Goal: Task Accomplishment & Management: Use online tool/utility

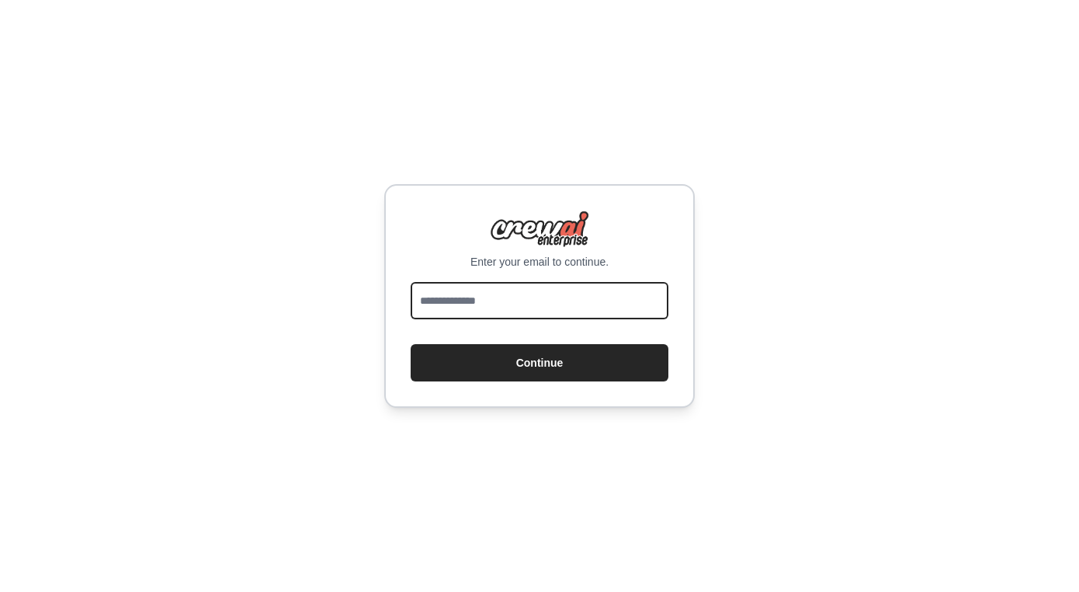
click at [498, 314] on input "email" at bounding box center [540, 300] width 258 height 37
click at [478, 301] on input "email" at bounding box center [540, 300] width 258 height 37
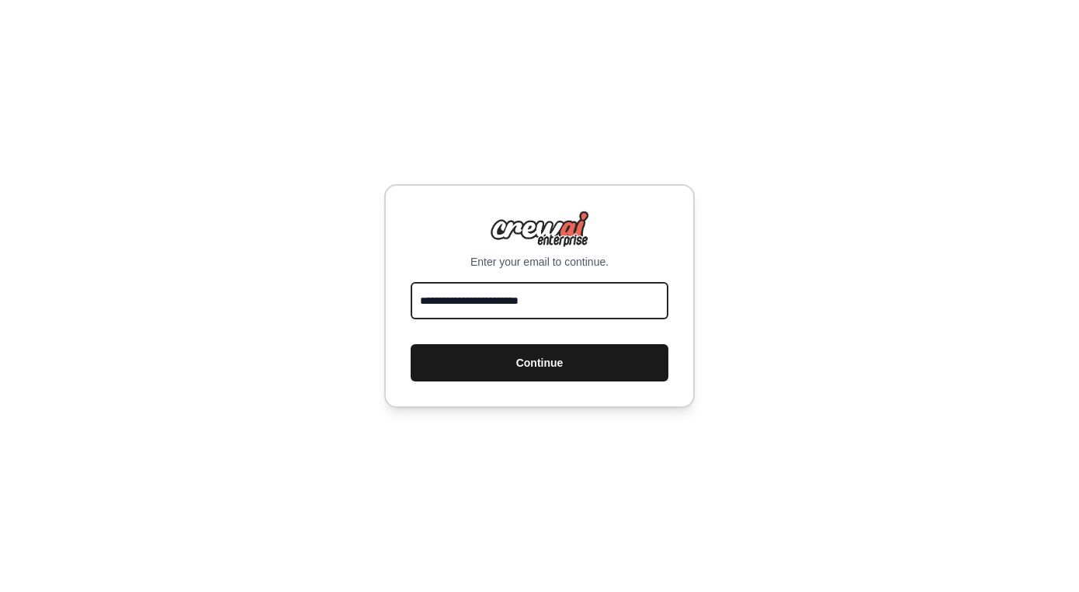
type input "**********"
click at [520, 362] on button "Continue" at bounding box center [540, 362] width 258 height 37
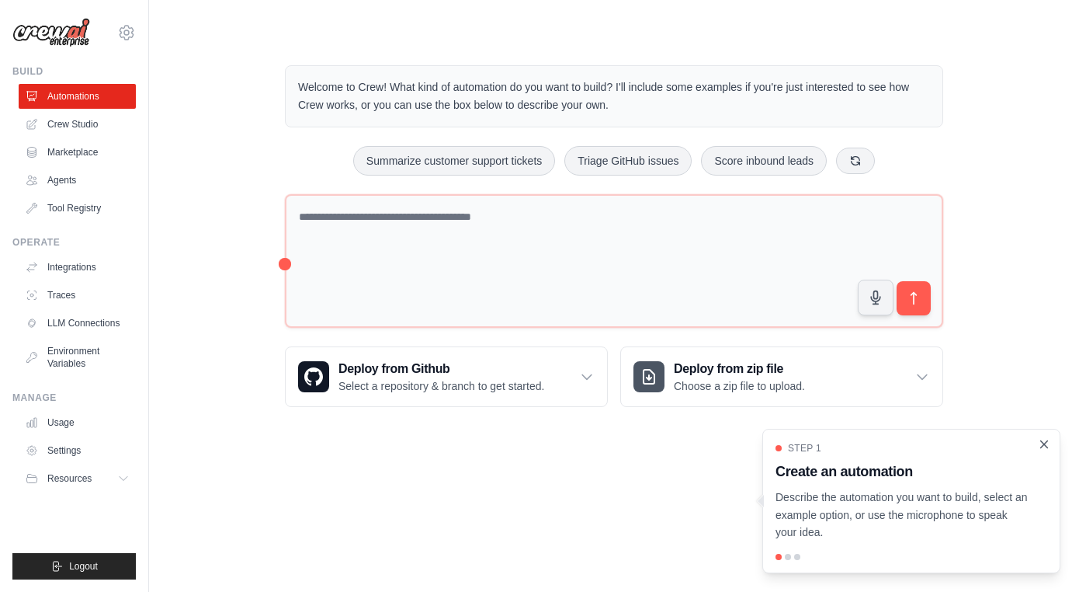
click at [1044, 445] on icon "Close walkthrough" at bounding box center [1044, 443] width 7 height 7
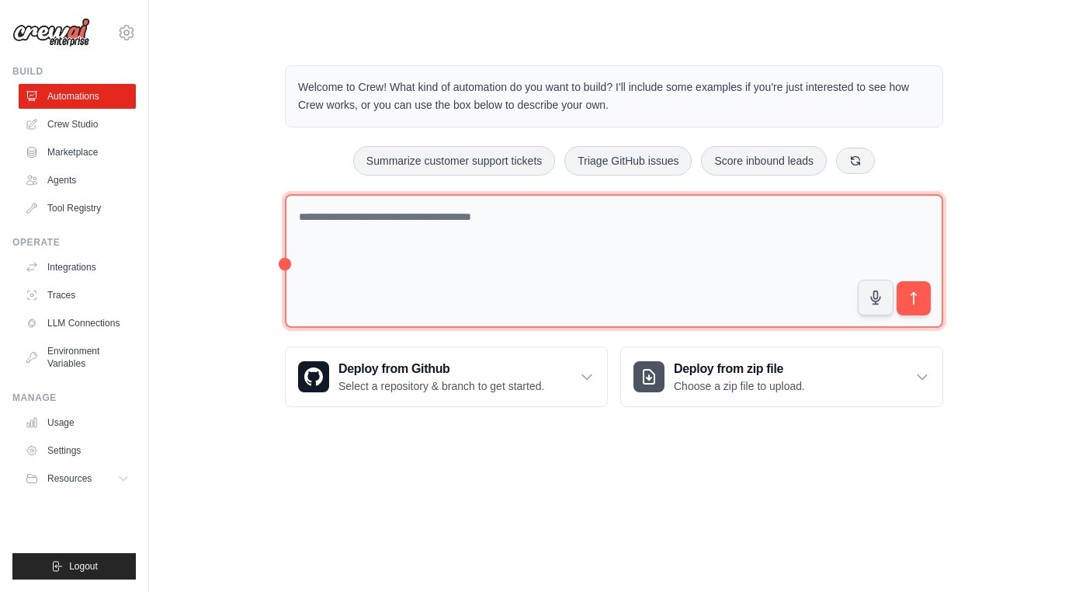
click at [457, 227] on textarea at bounding box center [614, 261] width 659 height 134
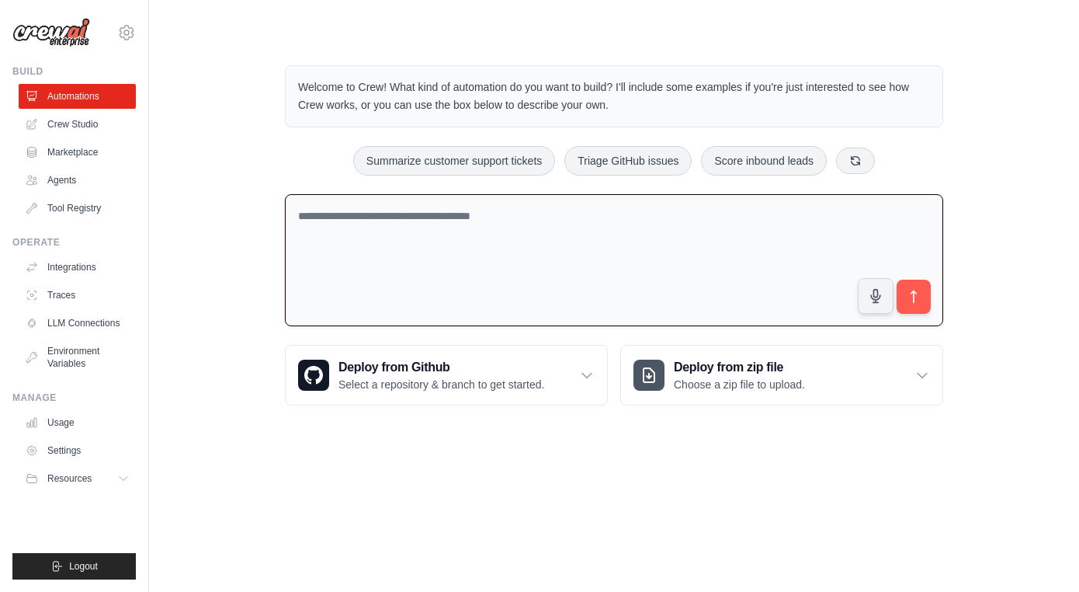
click at [501, 82] on p "Welcome to Crew! What kind of automation do you want to build? I'll include som…" at bounding box center [614, 96] width 632 height 36
click at [720, 81] on p "Welcome to Crew! What kind of automation do you want to build? I'll include som…" at bounding box center [614, 96] width 632 height 36
click at [74, 126] on link "Crew Studio" at bounding box center [78, 124] width 117 height 25
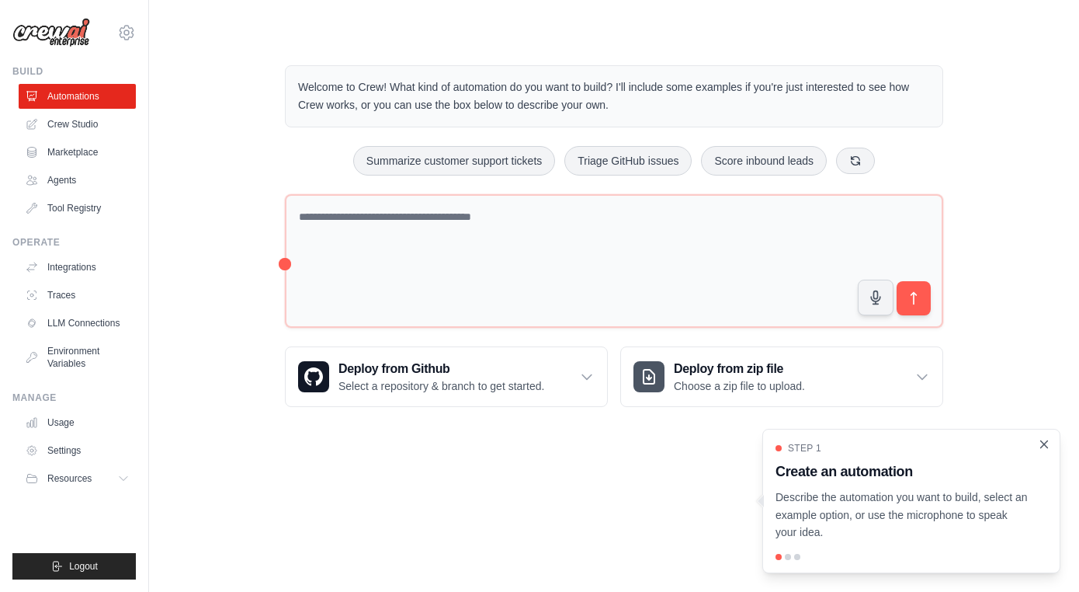
click at [1043, 444] on icon "Close walkthrough" at bounding box center [1045, 444] width 14 height 14
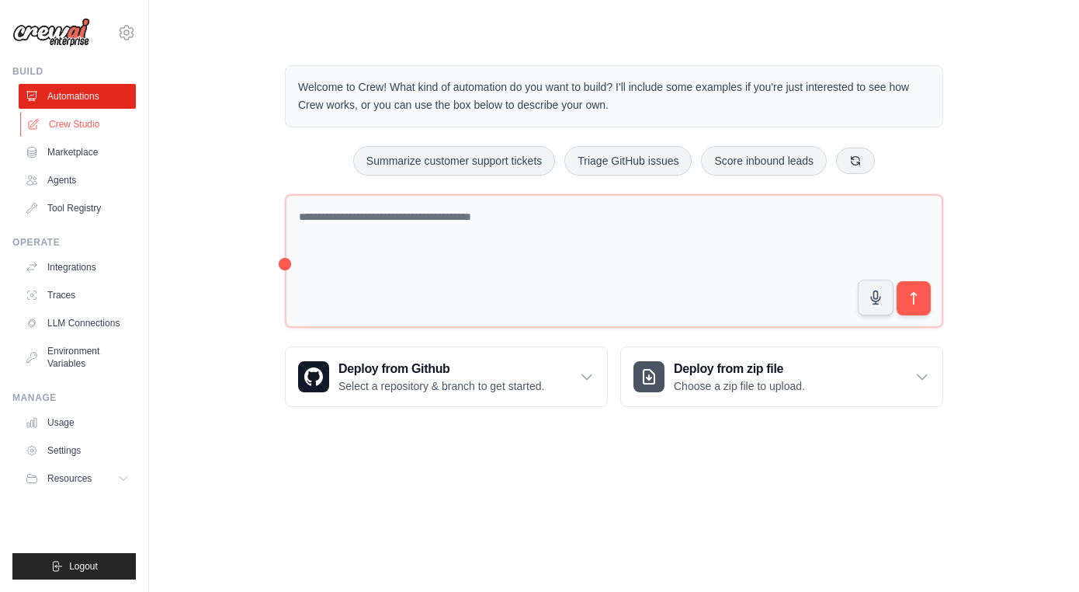
click at [77, 120] on link "Crew Studio" at bounding box center [78, 124] width 117 height 25
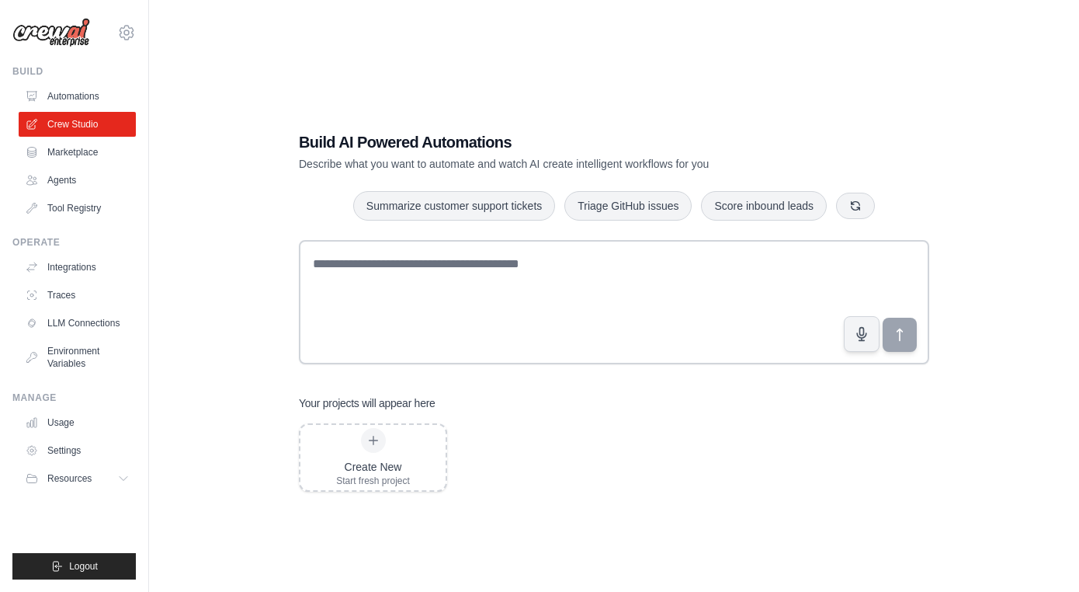
scroll to position [31, 0]
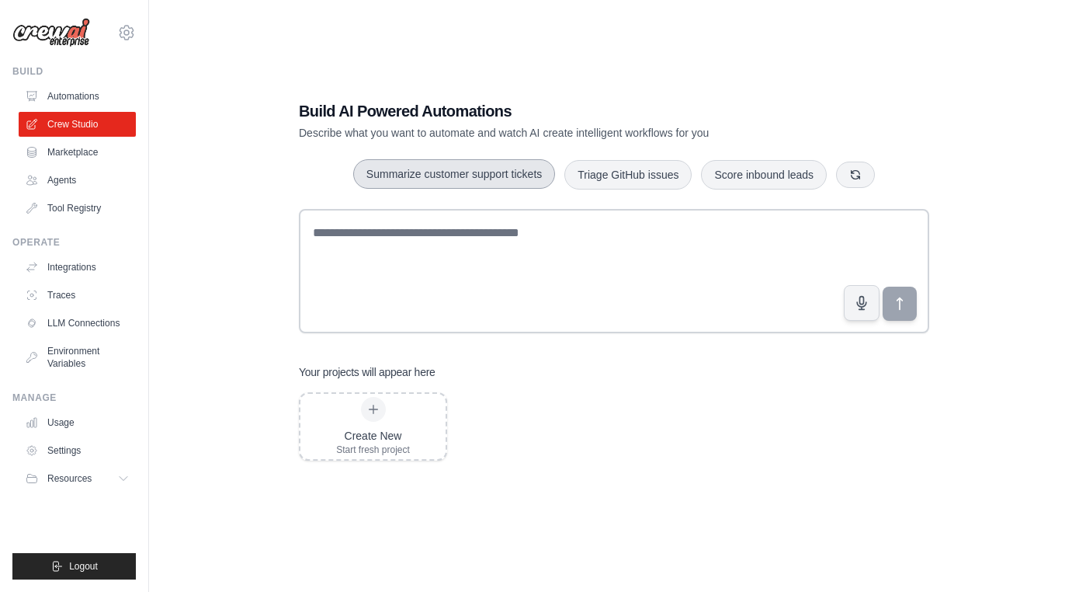
click at [446, 182] on button "Summarize customer support tickets" at bounding box center [454, 174] width 202 height 30
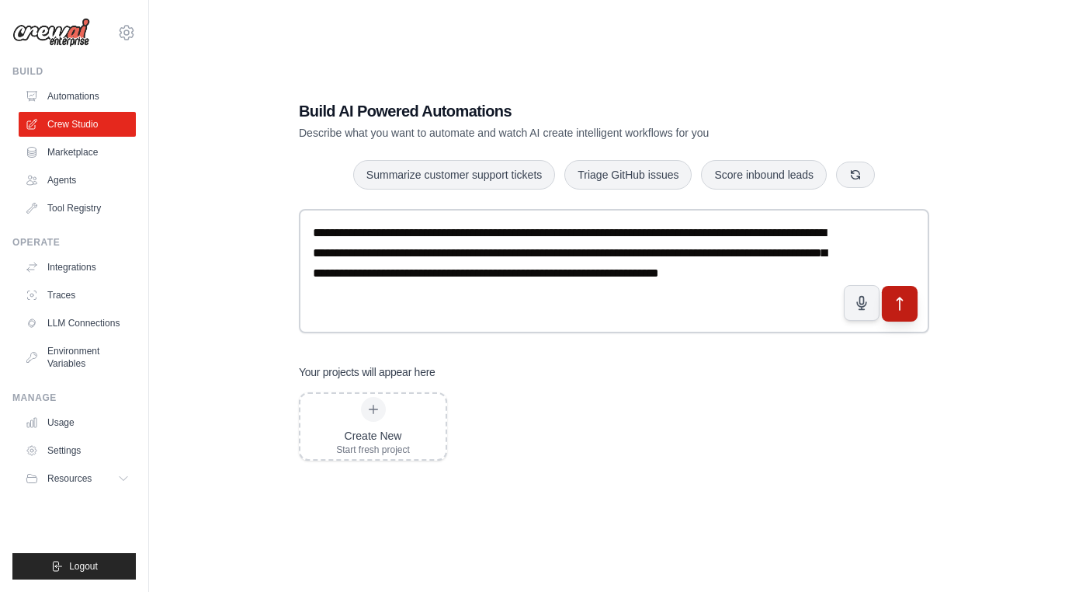
click at [900, 307] on icon "submit" at bounding box center [900, 303] width 5 height 12
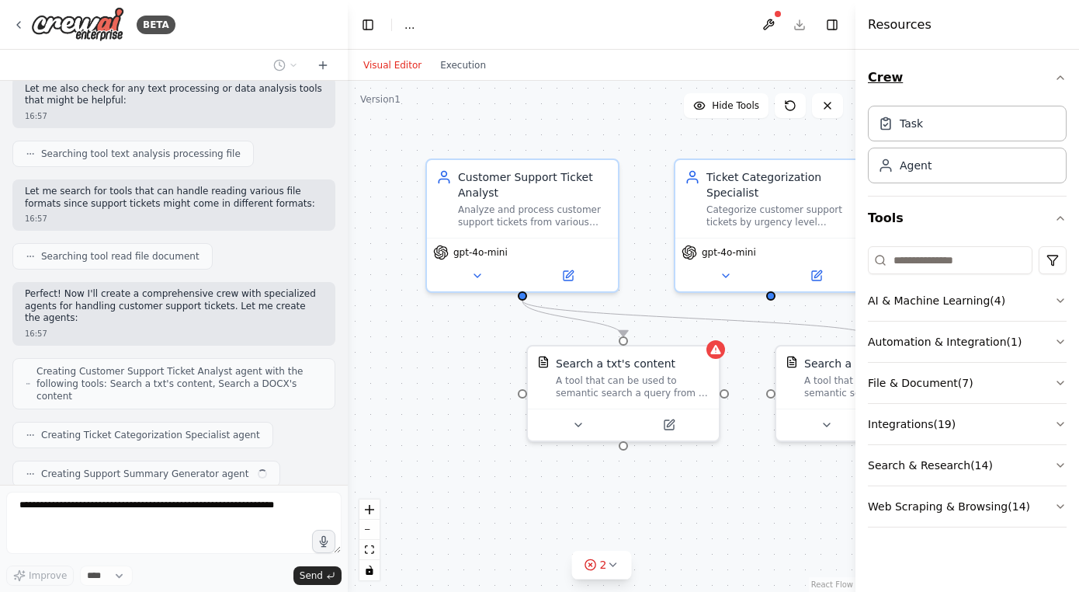
scroll to position [298, 0]
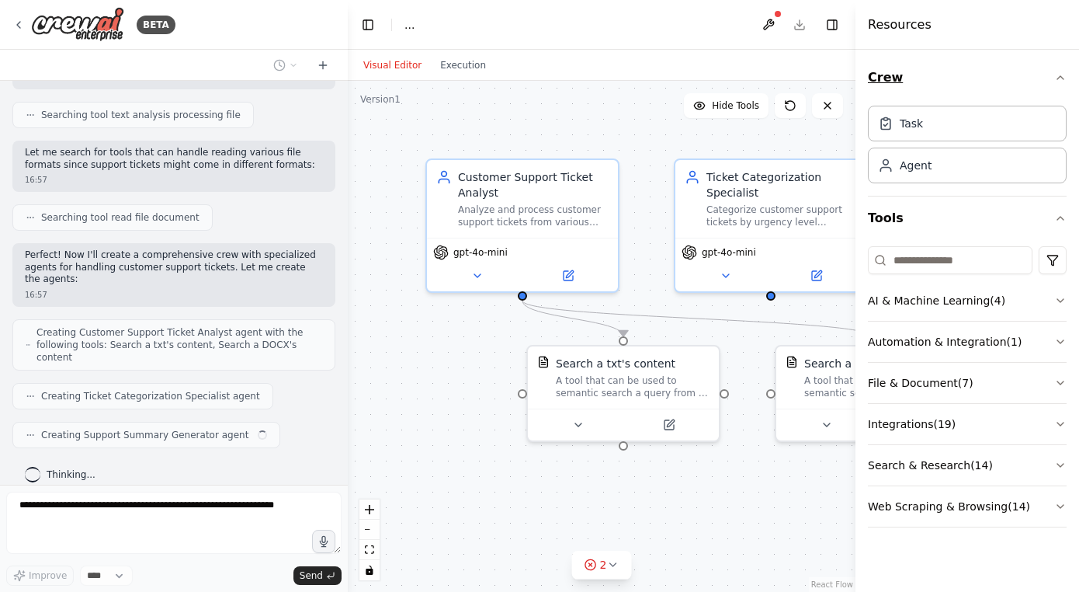
click at [1062, 79] on icon "button" at bounding box center [1061, 77] width 12 height 12
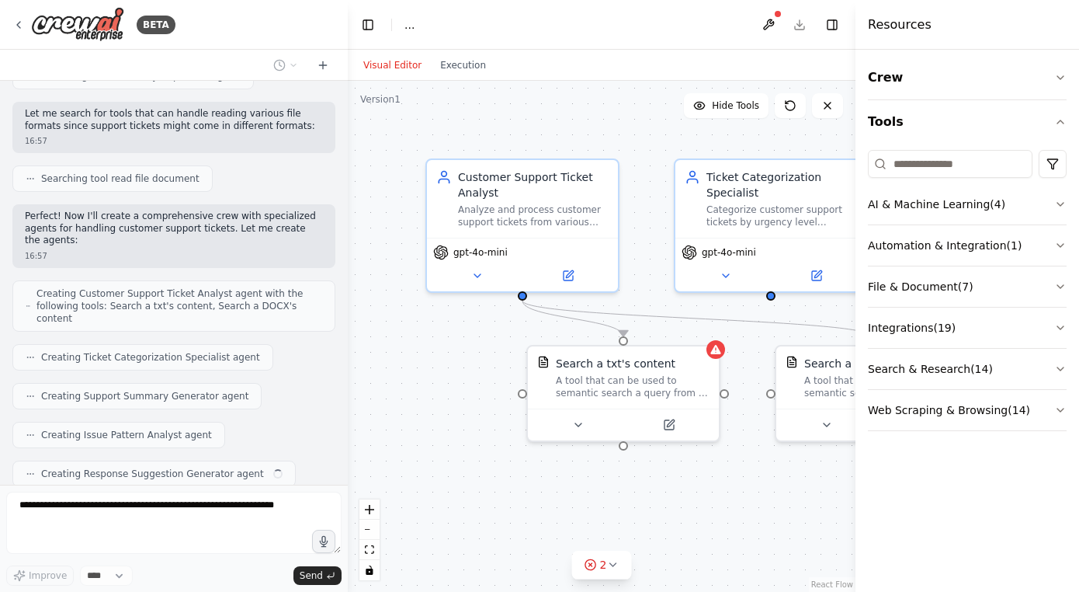
scroll to position [376, 0]
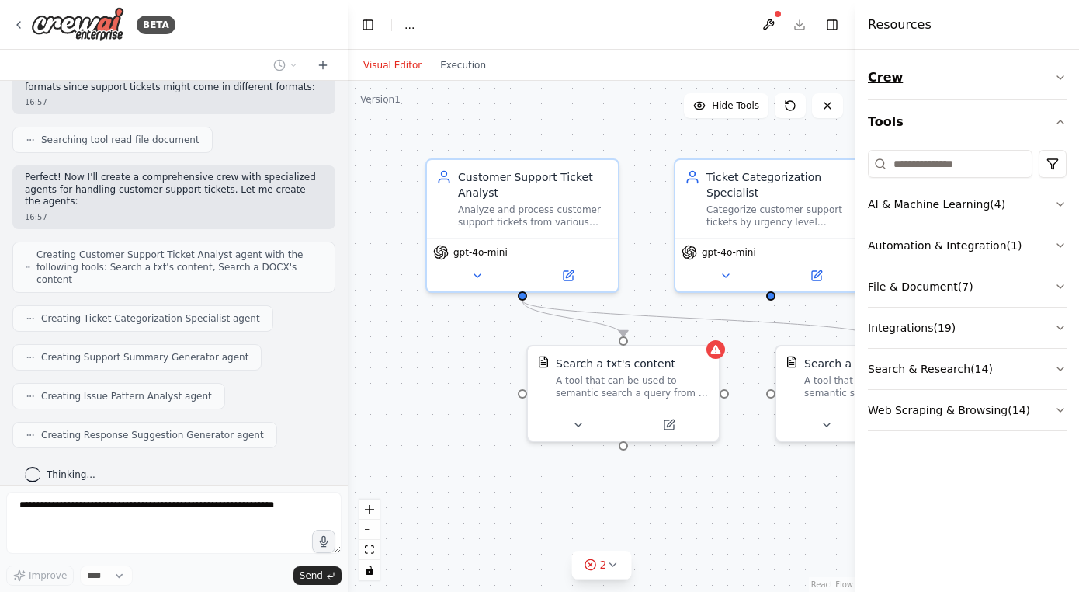
click at [1061, 78] on icon "button" at bounding box center [1061, 77] width 12 height 12
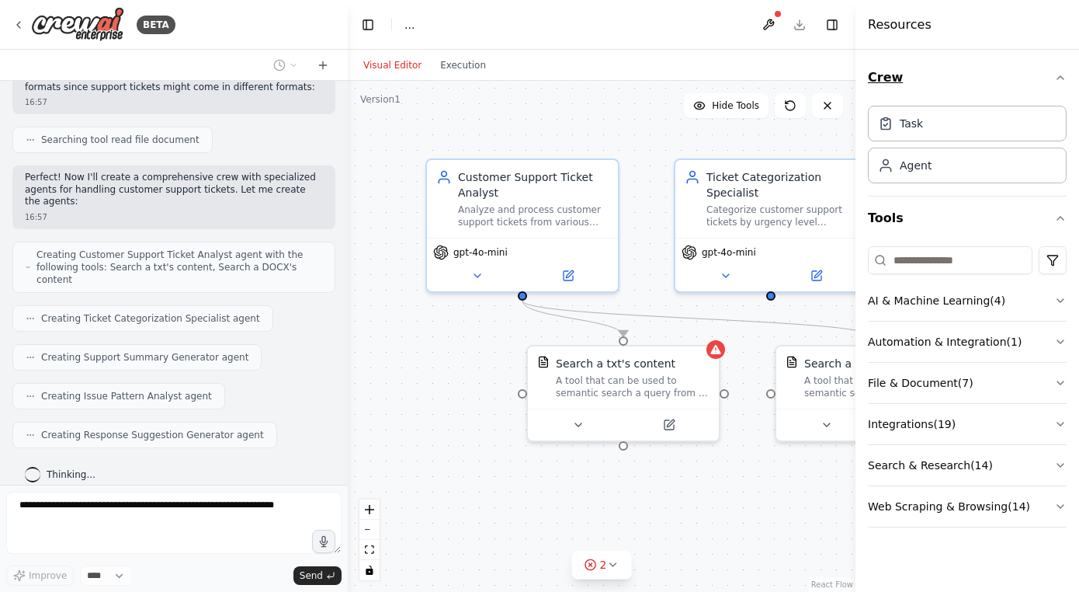
click at [1061, 78] on icon "button" at bounding box center [1061, 77] width 12 height 12
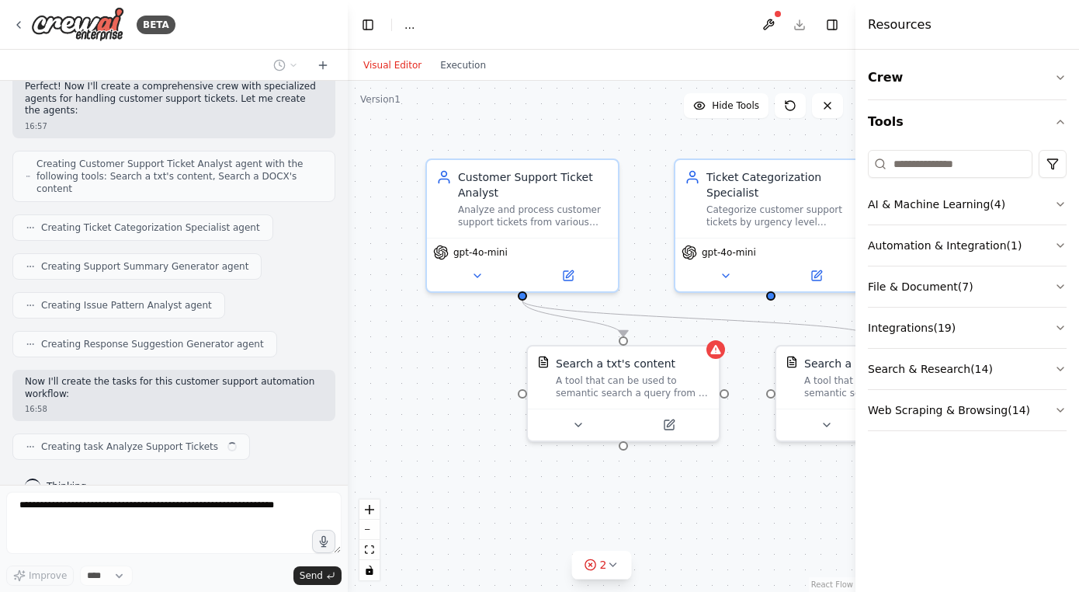
scroll to position [478, 0]
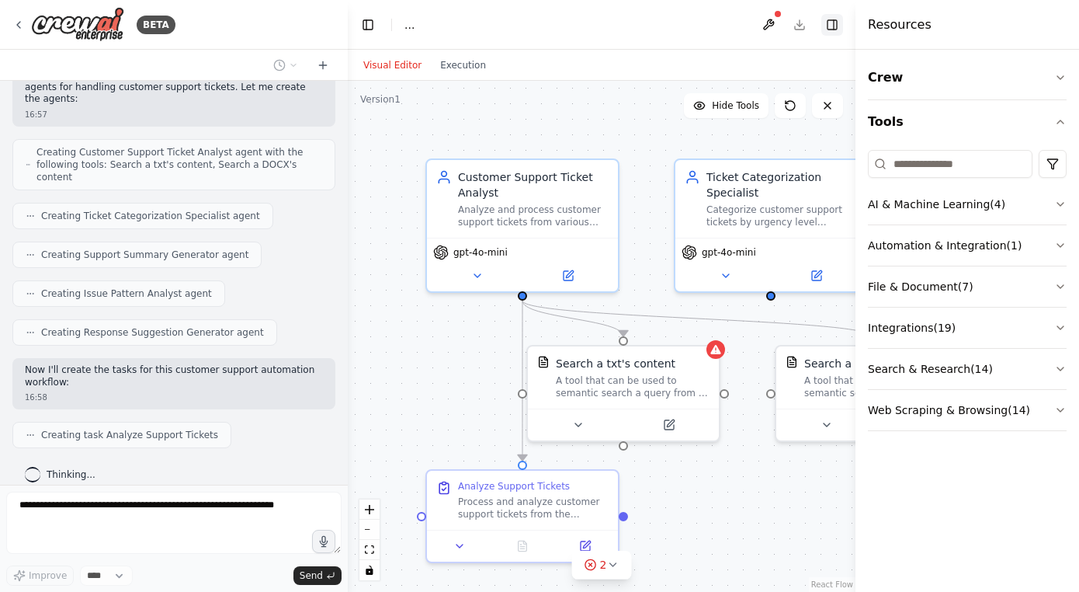
click at [829, 28] on button "Toggle Right Sidebar" at bounding box center [833, 25] width 22 height 22
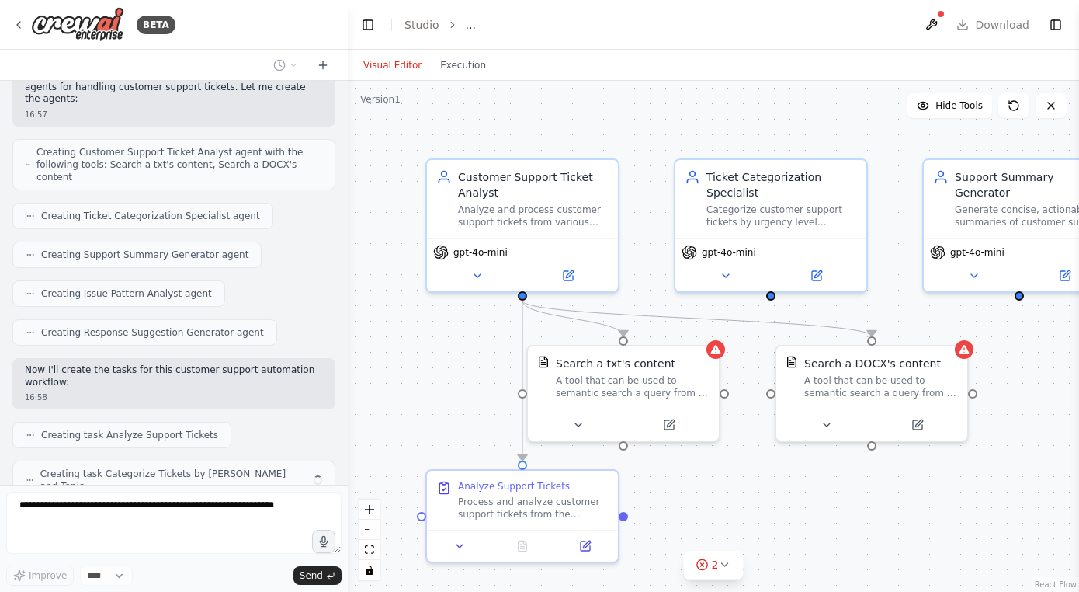
scroll to position [517, 0]
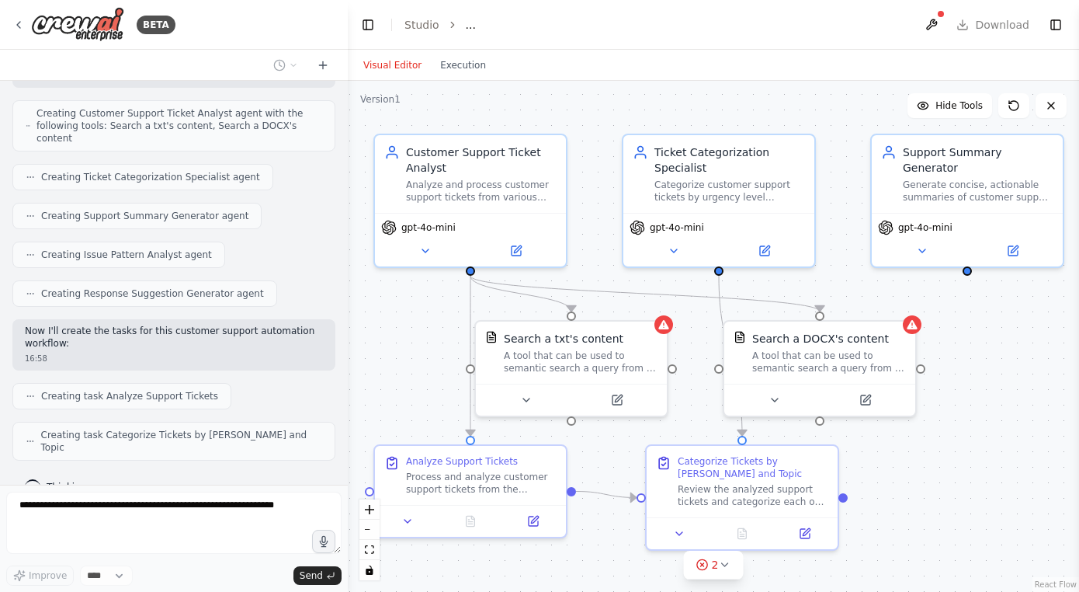
drag, startPoint x: 725, startPoint y: 120, endPoint x: 673, endPoint y: 95, distance: 57.7
click at [673, 95] on div ".deletable-edge-delete-btn { width: 20px; height: 20px; border: 0px solid #ffff…" at bounding box center [714, 336] width 732 height 511
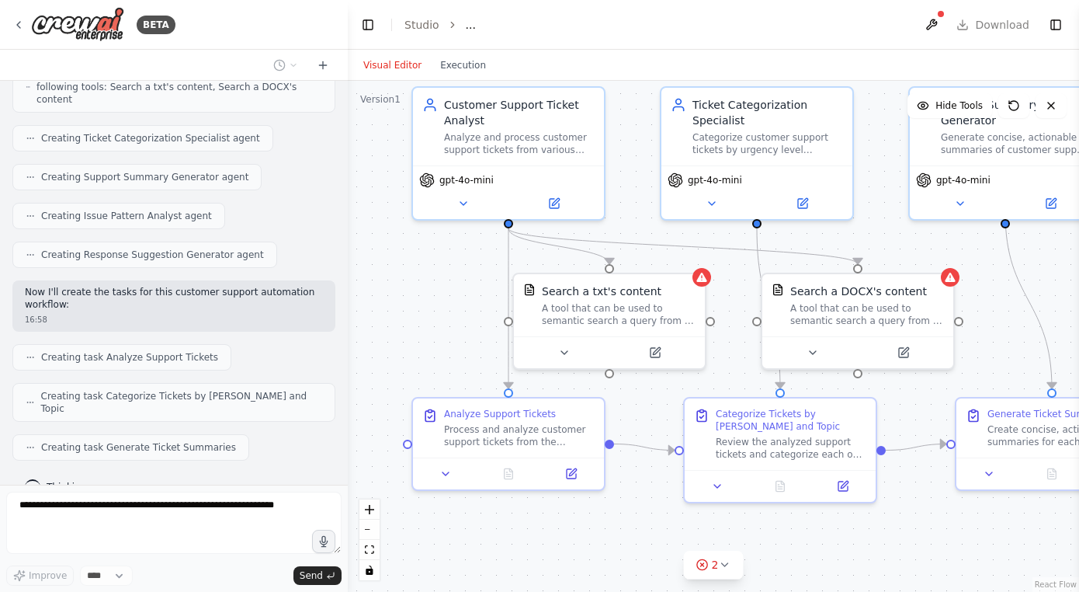
drag, startPoint x: 657, startPoint y: 105, endPoint x: 695, endPoint y: 57, distance: 60.8
click at [695, 81] on div ".deletable-edge-delete-btn { width: 20px; height: 20px; border: 0px solid #ffff…" at bounding box center [714, 336] width 732 height 511
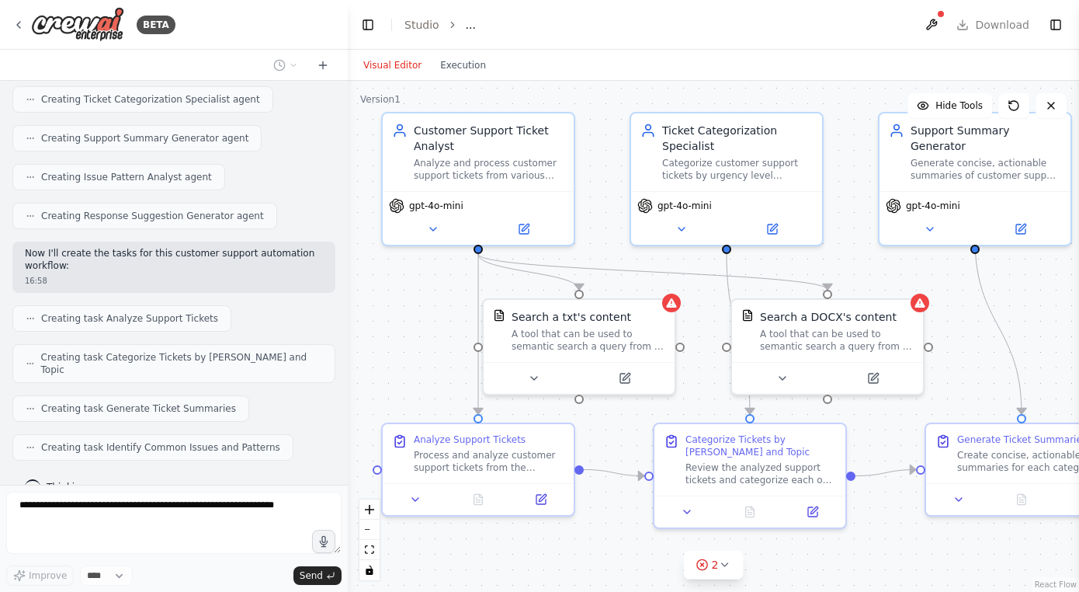
drag, startPoint x: 419, startPoint y: 317, endPoint x: 389, endPoint y: 342, distance: 39.7
click at [389, 342] on div ".deletable-edge-delete-btn { width: 20px; height: 20px; border: 0px solid #ffff…" at bounding box center [714, 336] width 732 height 511
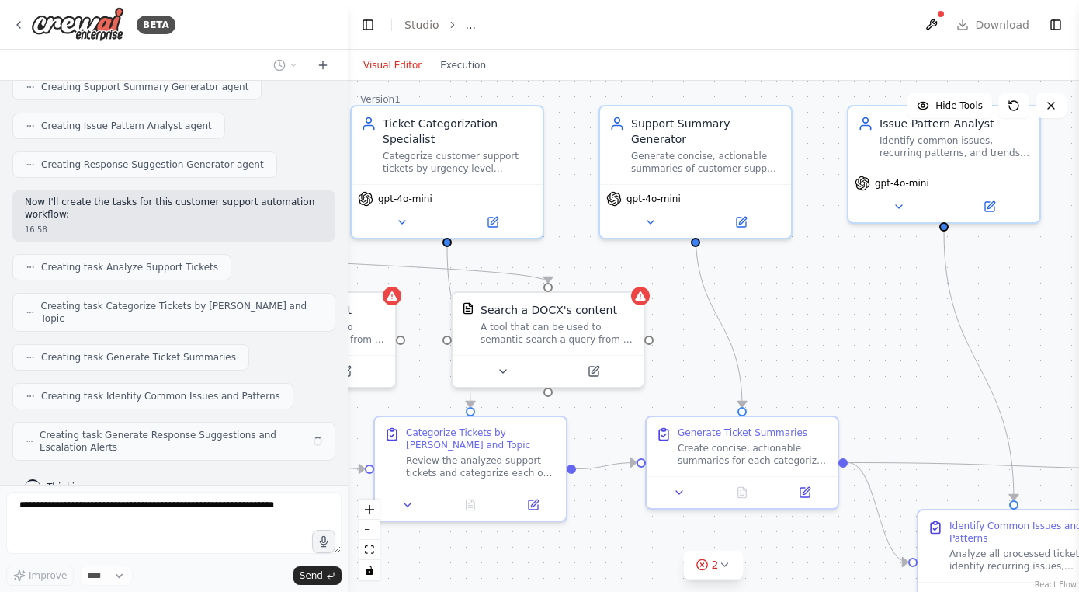
drag, startPoint x: 871, startPoint y: 252, endPoint x: 591, endPoint y: 245, distance: 279.7
click at [591, 245] on div ".deletable-edge-delete-btn { width: 20px; height: 20px; border: 0px solid #ffff…" at bounding box center [714, 336] width 732 height 511
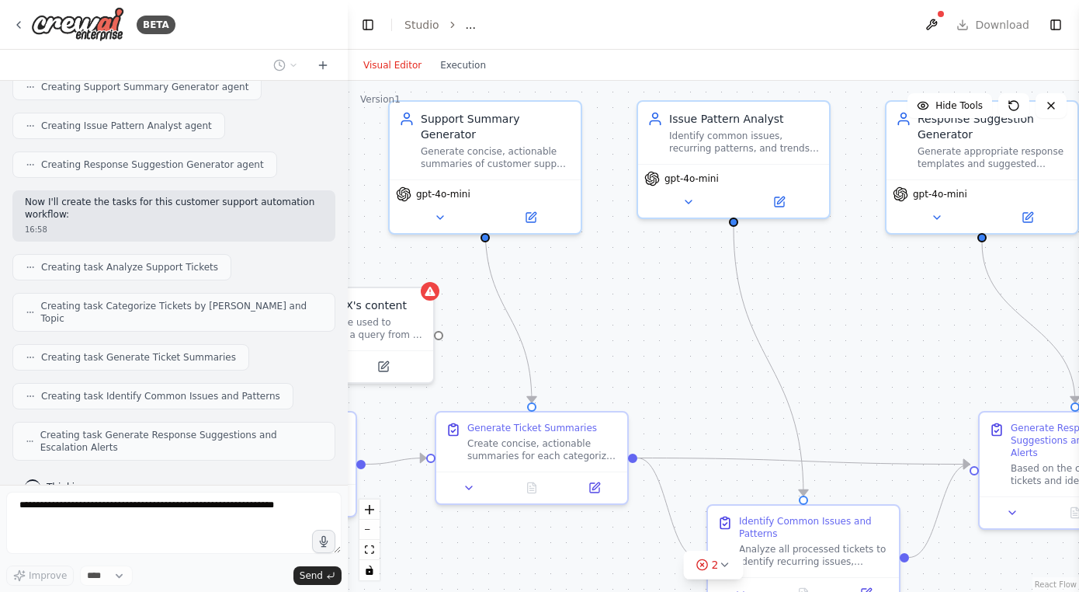
drag, startPoint x: 832, startPoint y: 284, endPoint x: 621, endPoint y: 280, distance: 210.5
click at [621, 280] on div ".deletable-edge-delete-btn { width: 20px; height: 20px; border: 0px solid #ffff…" at bounding box center [714, 336] width 732 height 511
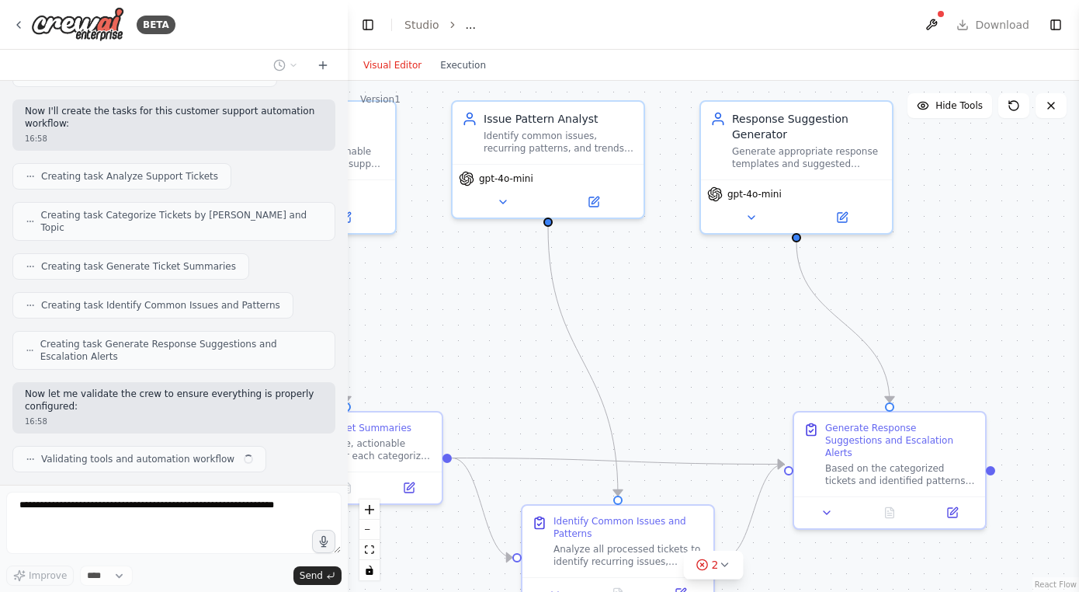
scroll to position [749, 0]
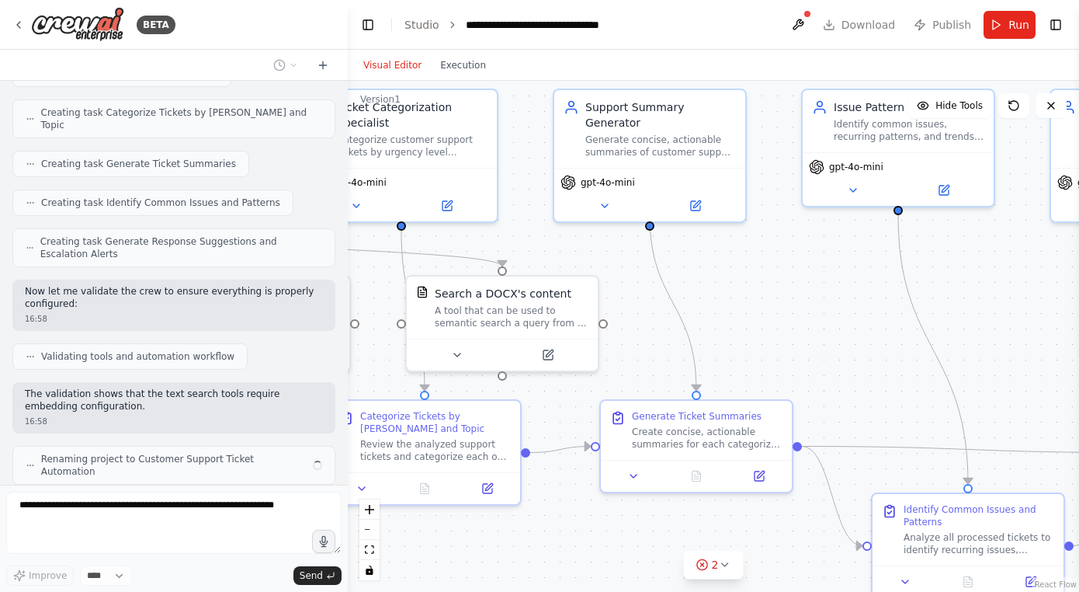
drag, startPoint x: 876, startPoint y: 286, endPoint x: 1053, endPoint y: 278, distance: 177.2
click at [1053, 278] on div ".deletable-edge-delete-btn { width: 20px; height: 20px; border: 0px solid #ffff…" at bounding box center [714, 336] width 732 height 511
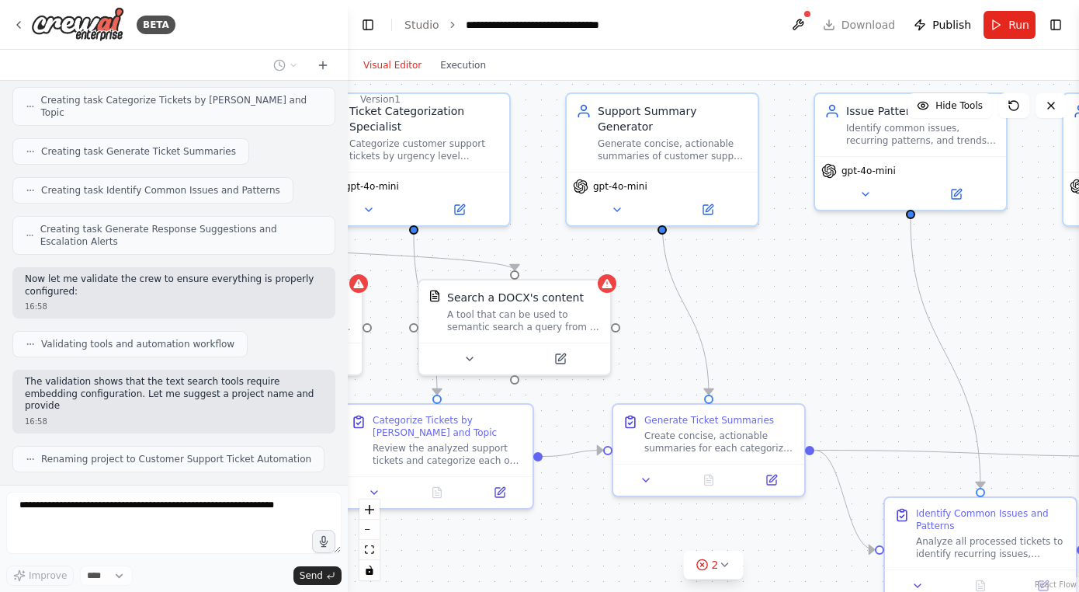
scroll to position [864, 0]
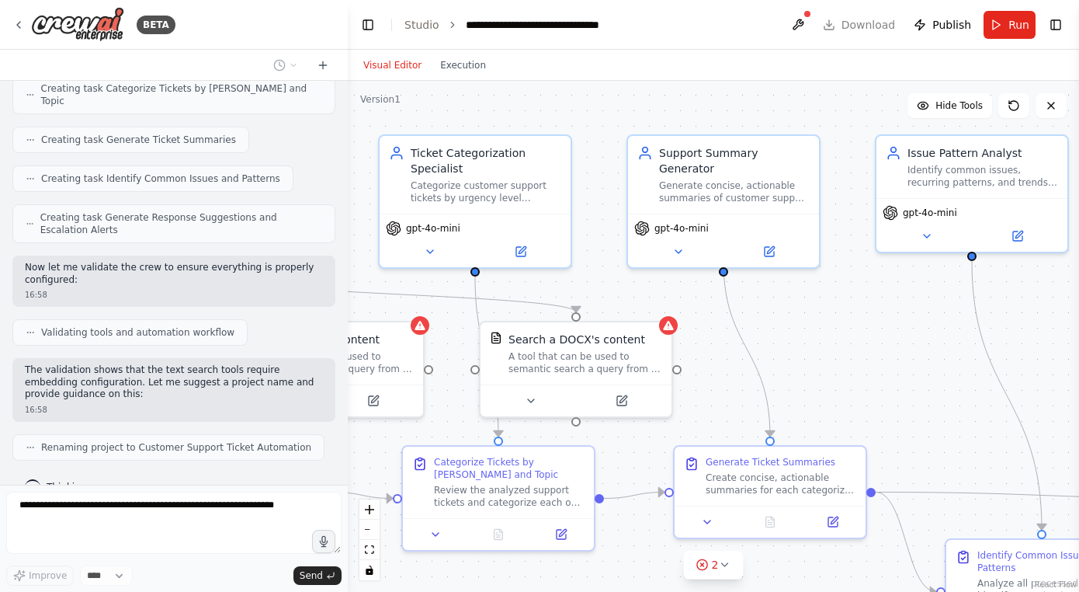
drag, startPoint x: 739, startPoint y: 273, endPoint x: 801, endPoint y: 315, distance: 74.3
click at [801, 315] on div ".deletable-edge-delete-btn { width: 20px; height: 20px; border: 0px solid #ffff…" at bounding box center [714, 336] width 732 height 511
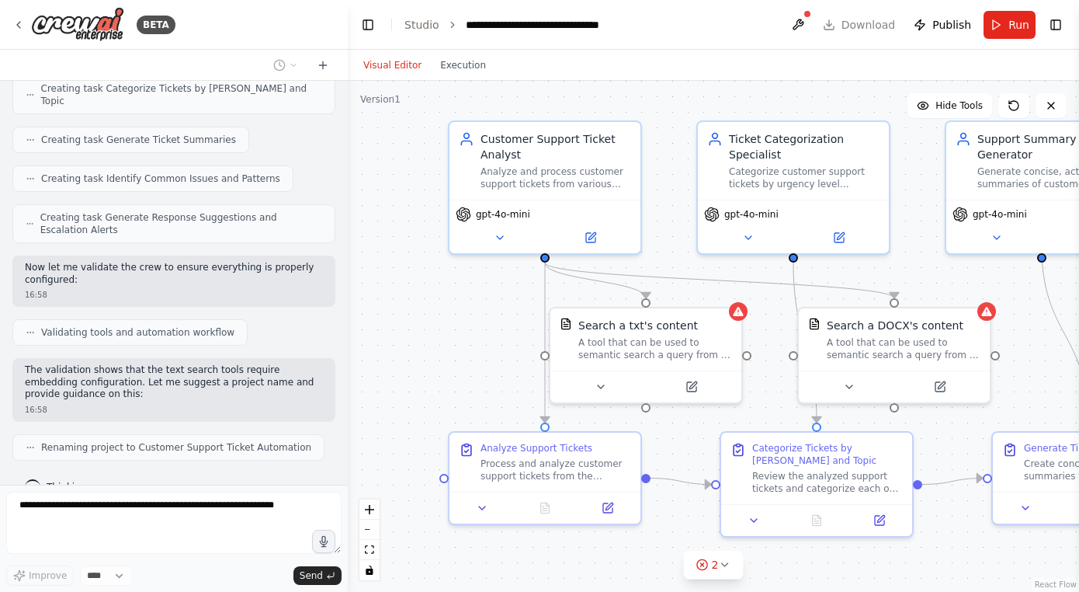
drag, startPoint x: 633, startPoint y: 278, endPoint x: 951, endPoint y: 264, distance: 318.7
click at [951, 264] on div ".deletable-edge-delete-btn { width: 20px; height: 20px; border: 0px solid #ffff…" at bounding box center [714, 336] width 732 height 511
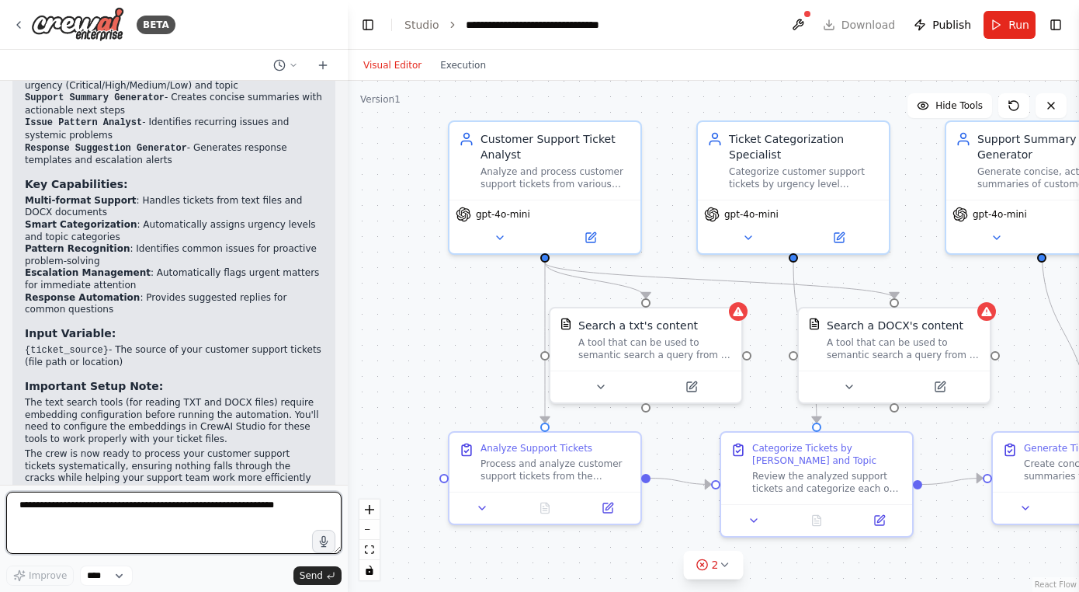
scroll to position [1381, 0]
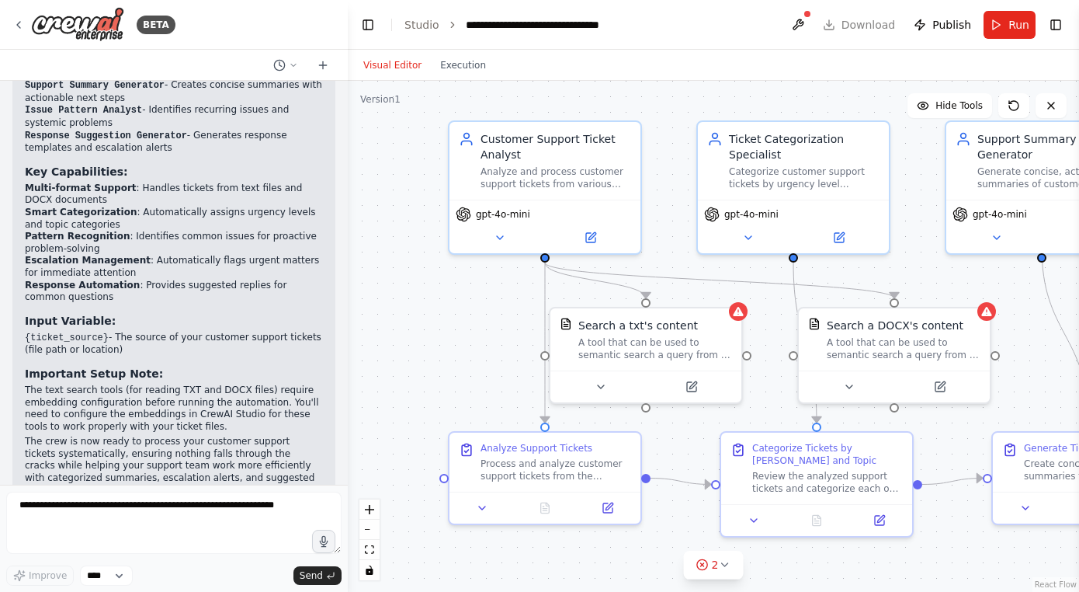
click at [197, 280] on li "Response Automation : Provides suggested replies for common questions" at bounding box center [174, 292] width 298 height 24
click at [103, 579] on select "****" at bounding box center [106, 575] width 53 height 20
click at [367, 23] on button "Toggle Left Sidebar" at bounding box center [368, 25] width 22 height 22
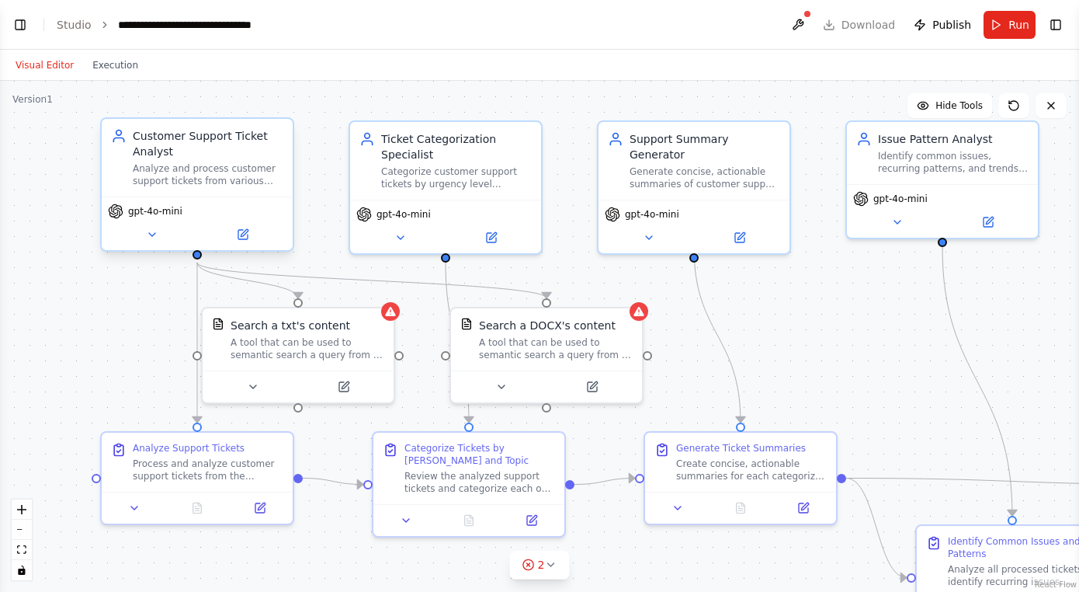
click at [281, 215] on div "gpt-4o-mini" at bounding box center [197, 211] width 179 height 16
click at [277, 139] on div "Customer Support Ticket Analyst" at bounding box center [208, 143] width 151 height 31
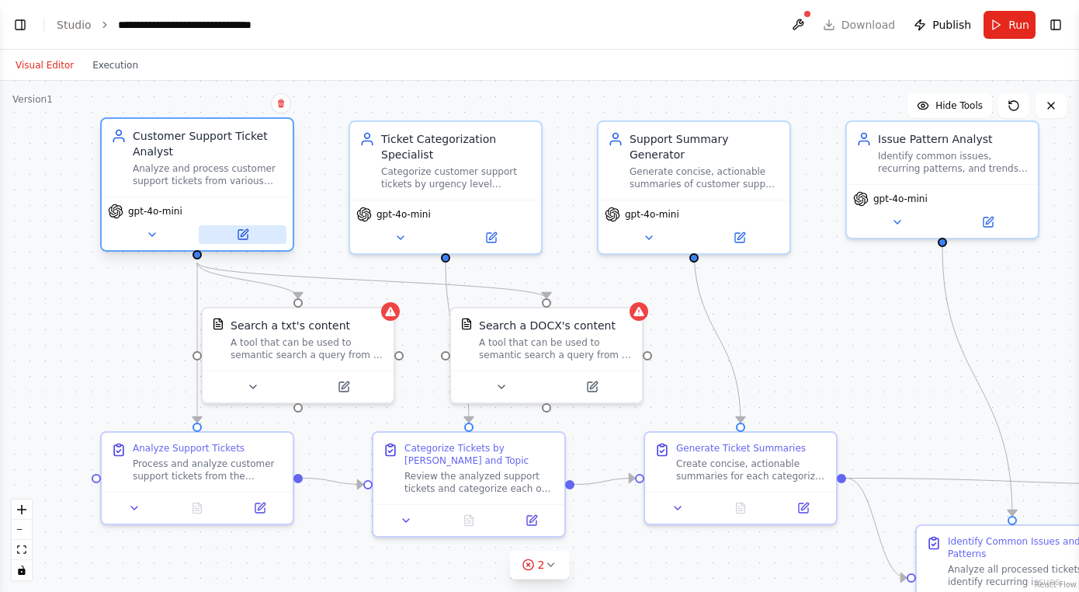
click at [241, 235] on icon at bounding box center [242, 234] width 9 height 9
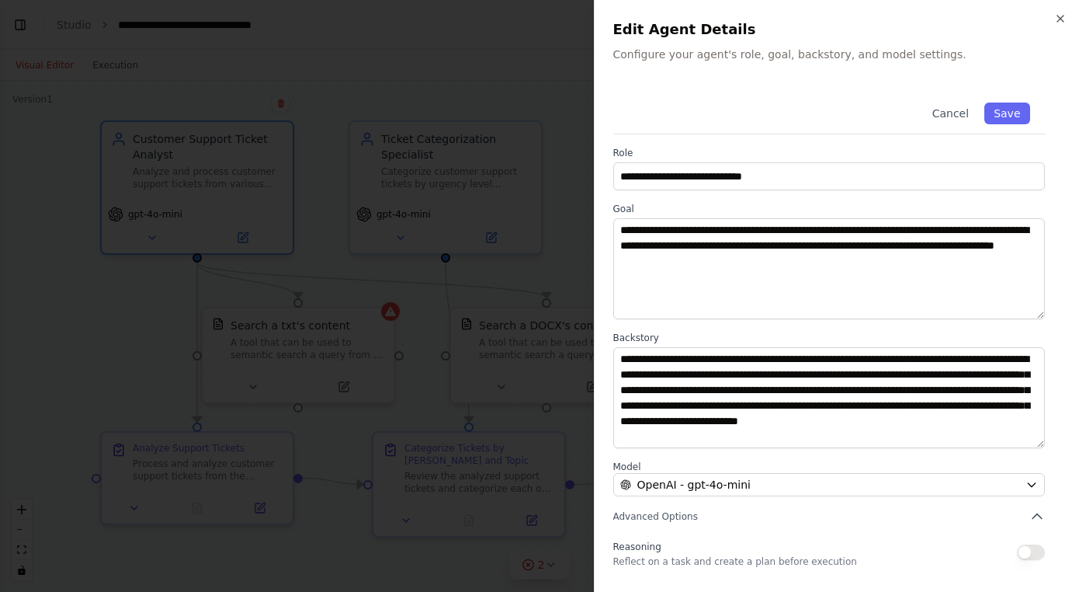
scroll to position [9, 0]
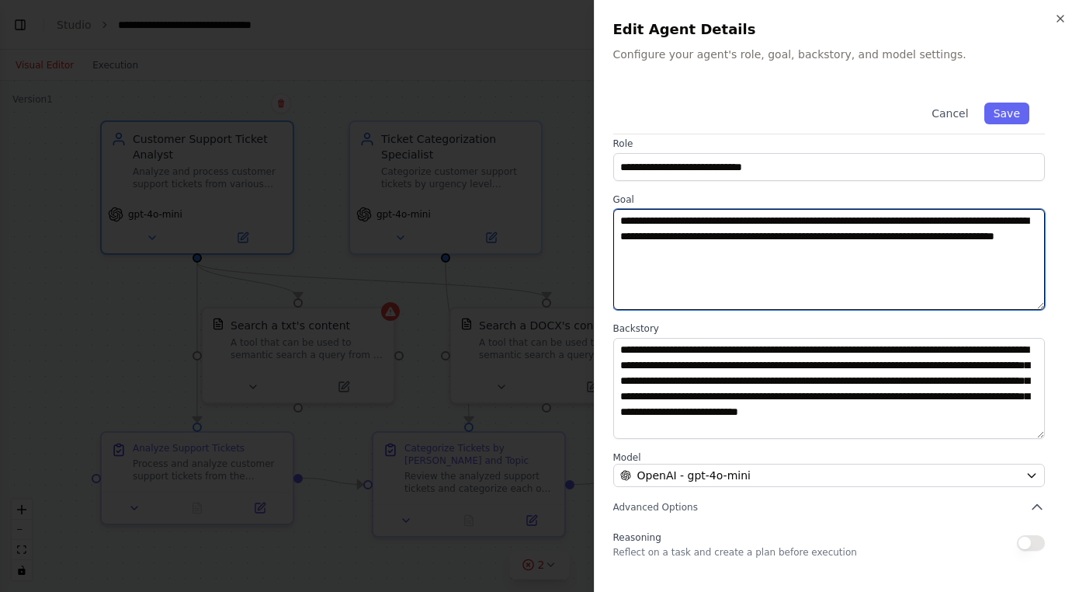
click at [832, 250] on textarea "**********" at bounding box center [830, 259] width 433 height 101
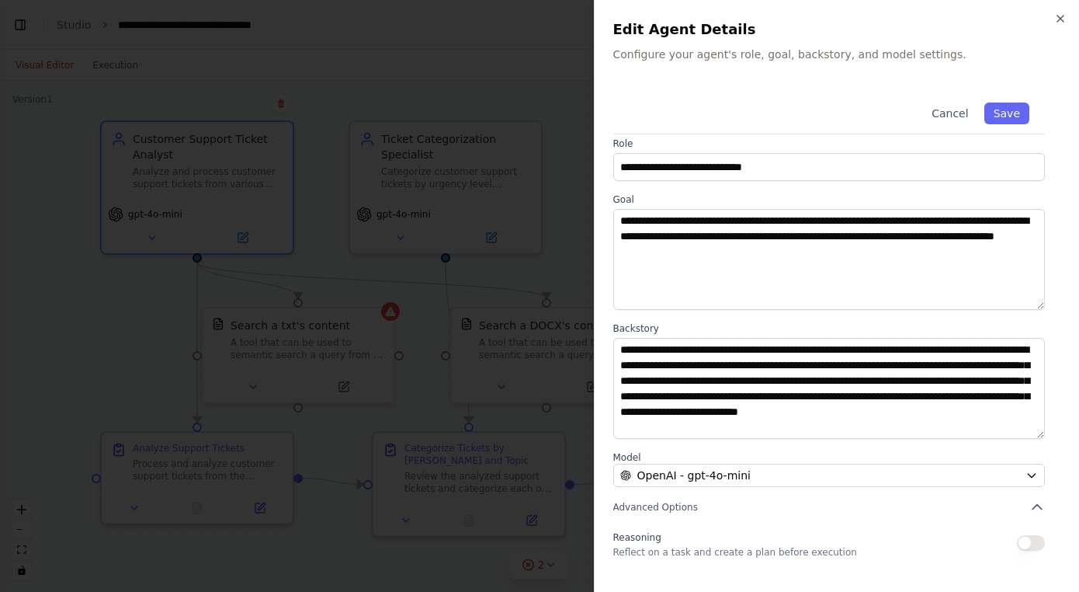
click at [809, 316] on div "**********" at bounding box center [838, 377] width 448 height 598
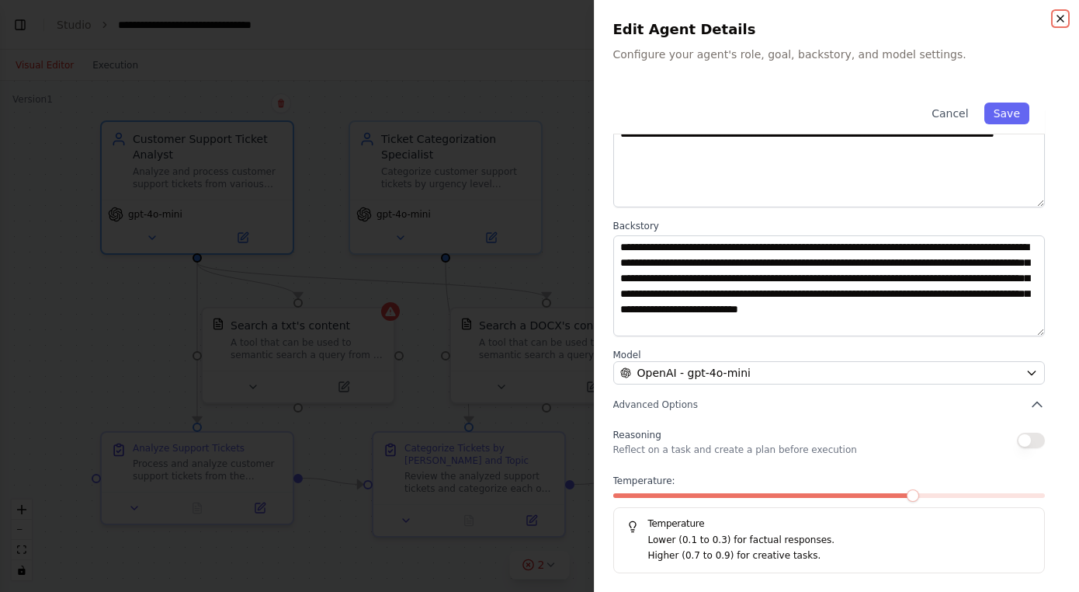
click at [1061, 15] on icon "button" at bounding box center [1061, 18] width 12 height 12
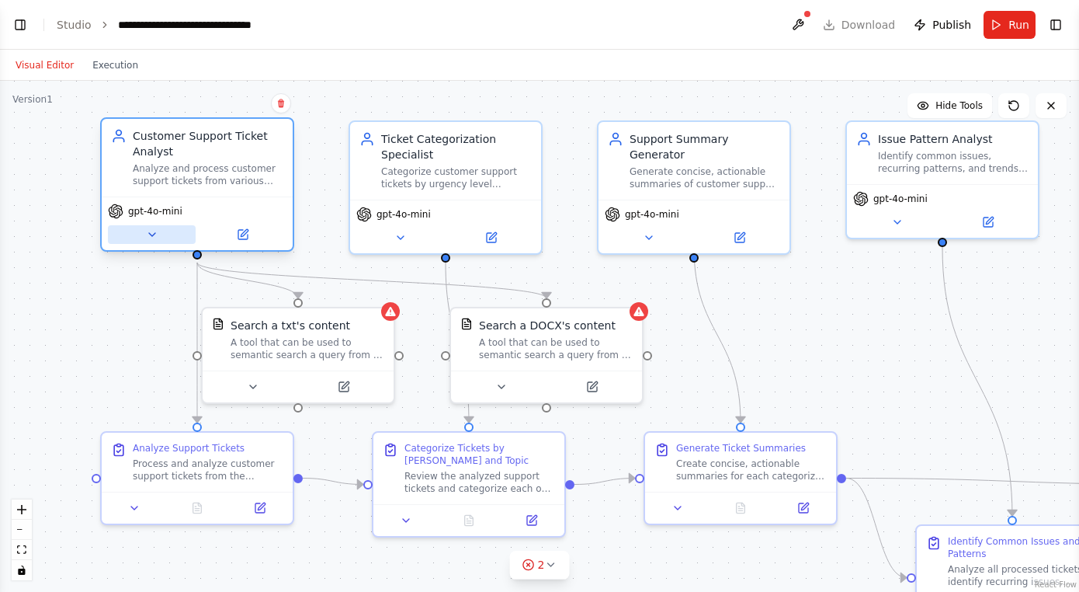
click at [154, 239] on icon at bounding box center [152, 234] width 12 height 12
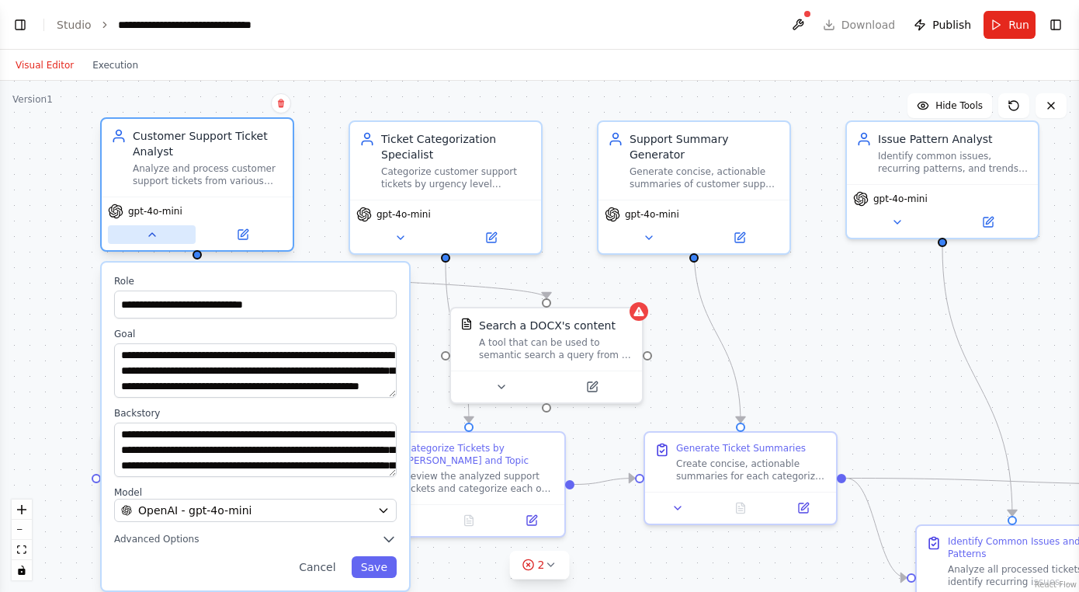
click at [154, 239] on icon at bounding box center [152, 234] width 12 height 12
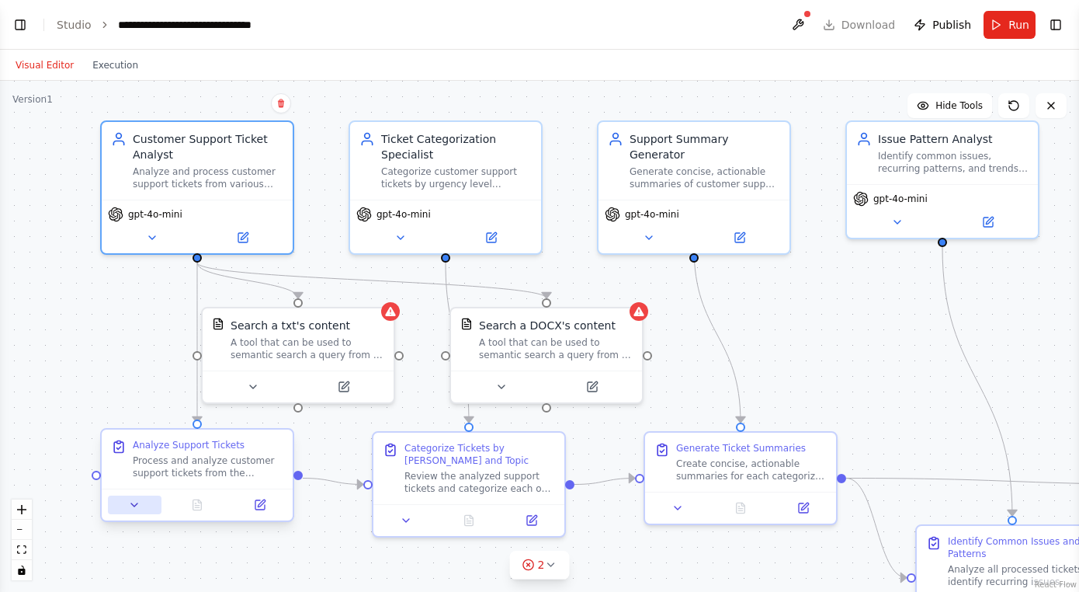
click at [137, 503] on icon at bounding box center [134, 504] width 6 height 3
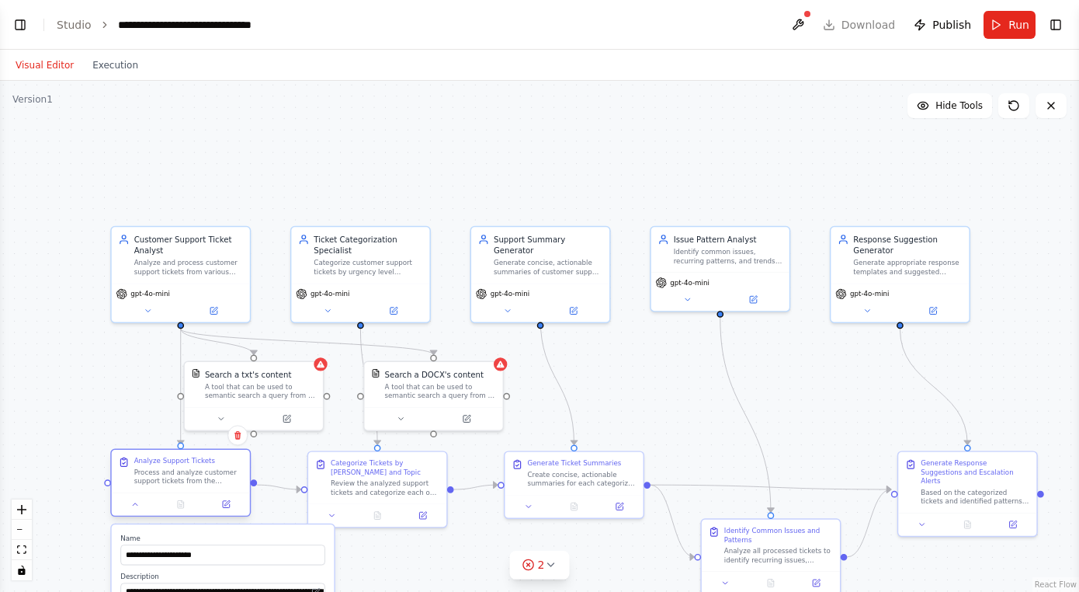
click at [167, 460] on div "Analyze Support Tickets" at bounding box center [174, 461] width 81 height 9
click at [224, 506] on icon at bounding box center [226, 504] width 7 height 7
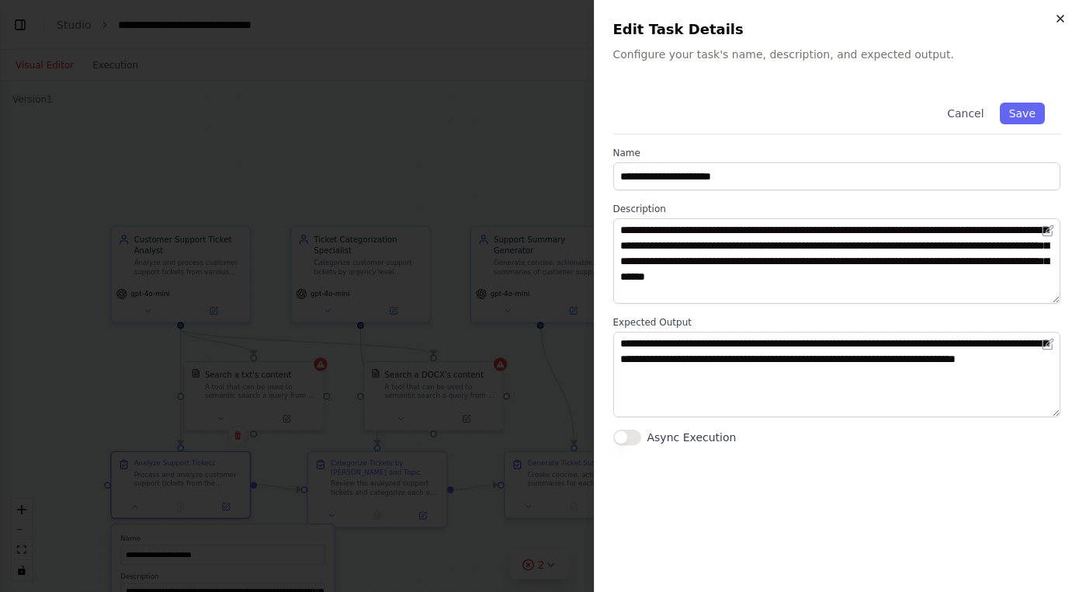
click at [1065, 19] on icon "button" at bounding box center [1061, 18] width 12 height 12
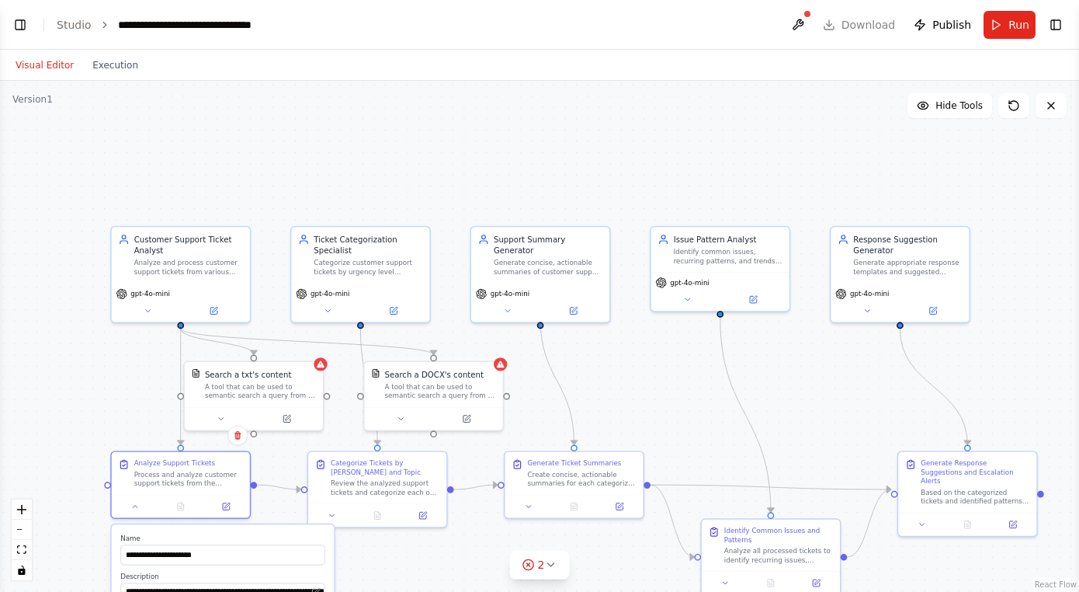
click at [58, 418] on div ".deletable-edge-delete-btn { width: 20px; height: 20px; border: 0px solid #ffff…" at bounding box center [539, 336] width 1079 height 511
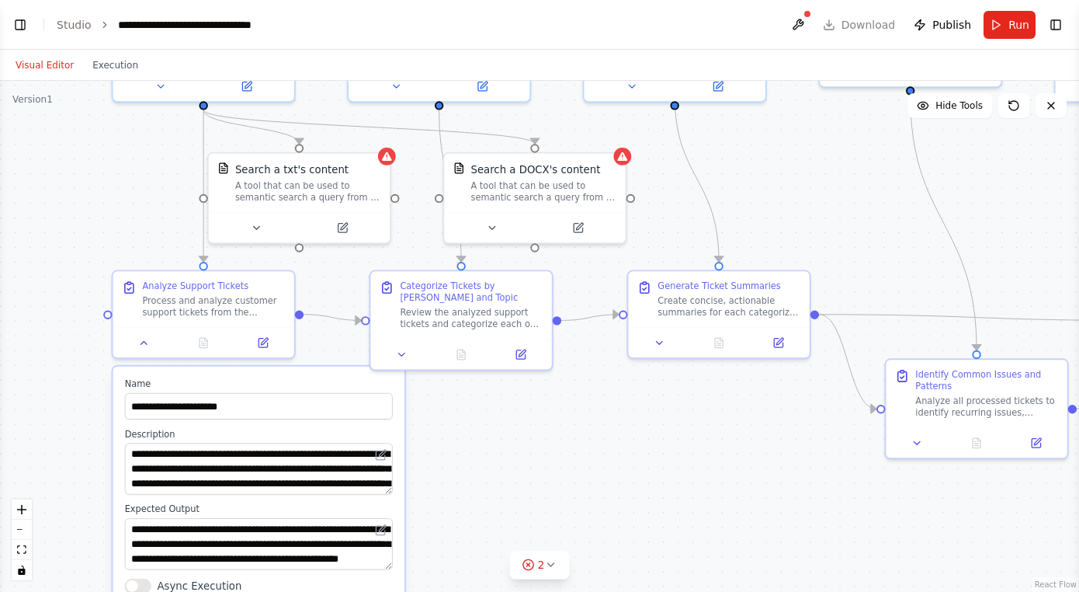
drag, startPoint x: 112, startPoint y: 381, endPoint x: 102, endPoint y: 186, distance: 196.0
click at [102, 186] on div ".deletable-edge-delete-btn { width: 20px; height: 20px; border: 0px solid #ffff…" at bounding box center [539, 336] width 1079 height 511
click at [21, 509] on icon "zoom in" at bounding box center [21, 509] width 9 height 9
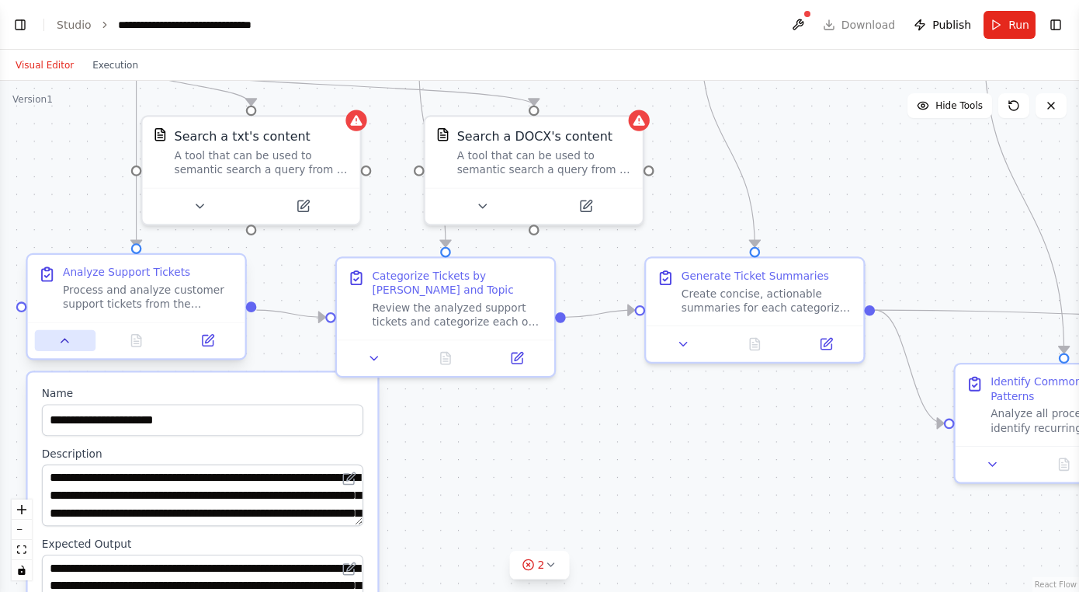
click at [58, 335] on icon at bounding box center [65, 340] width 14 height 14
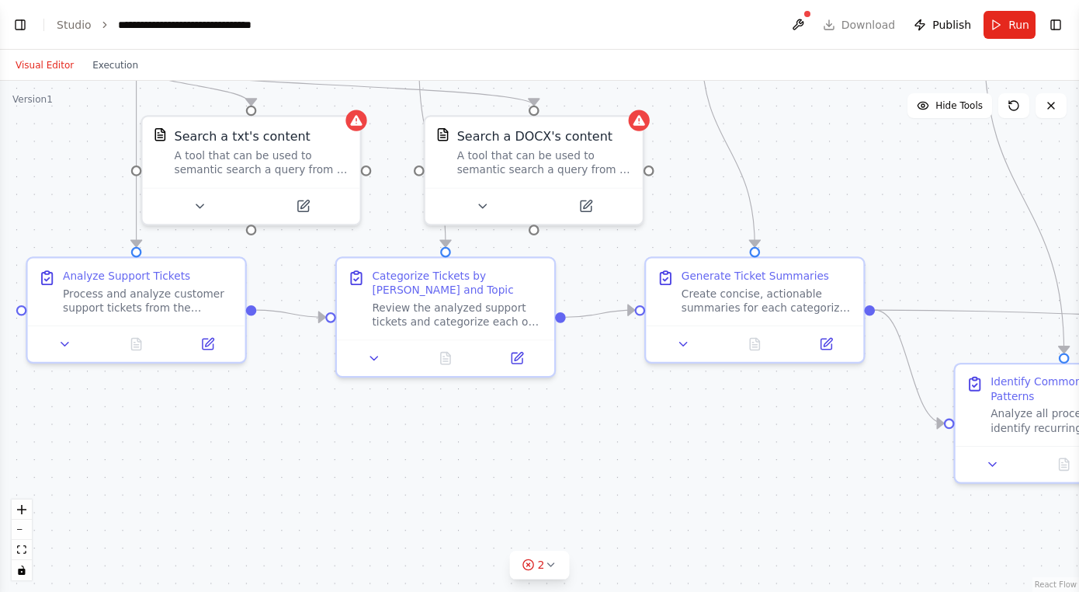
click at [329, 434] on div ".deletable-edge-delete-btn { width: 20px; height: 20px; border: 0px solid #ffff…" at bounding box center [539, 336] width 1079 height 511
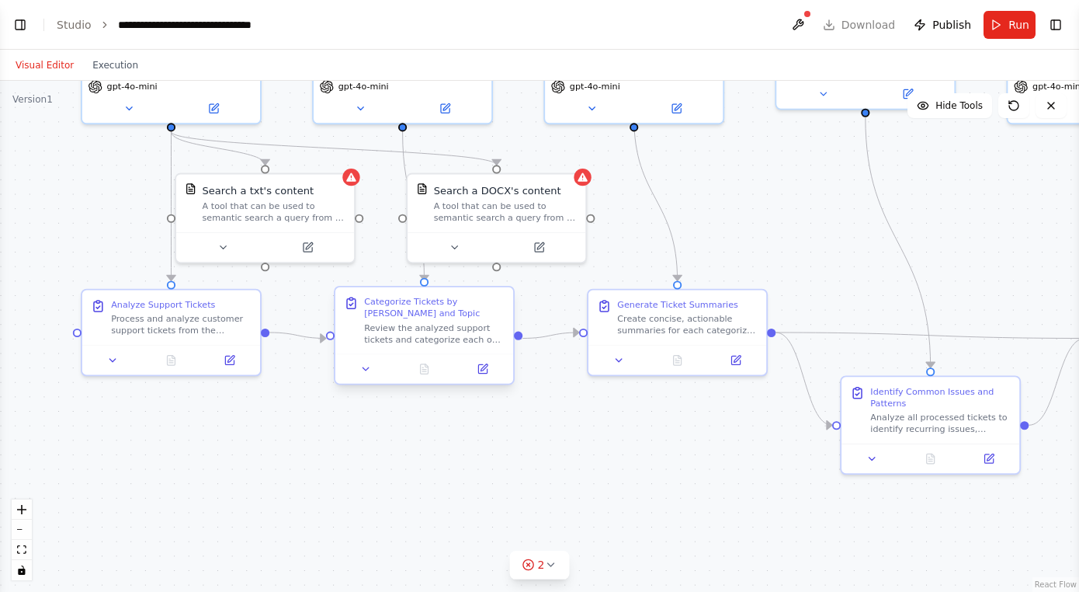
click at [420, 320] on div "Categorize Tickets by Urgency and Topic Review the analyzed support tickets and…" at bounding box center [434, 320] width 141 height 49
click at [440, 318] on div "Categorize Tickets by Urgency and Topic" at bounding box center [434, 307] width 141 height 23
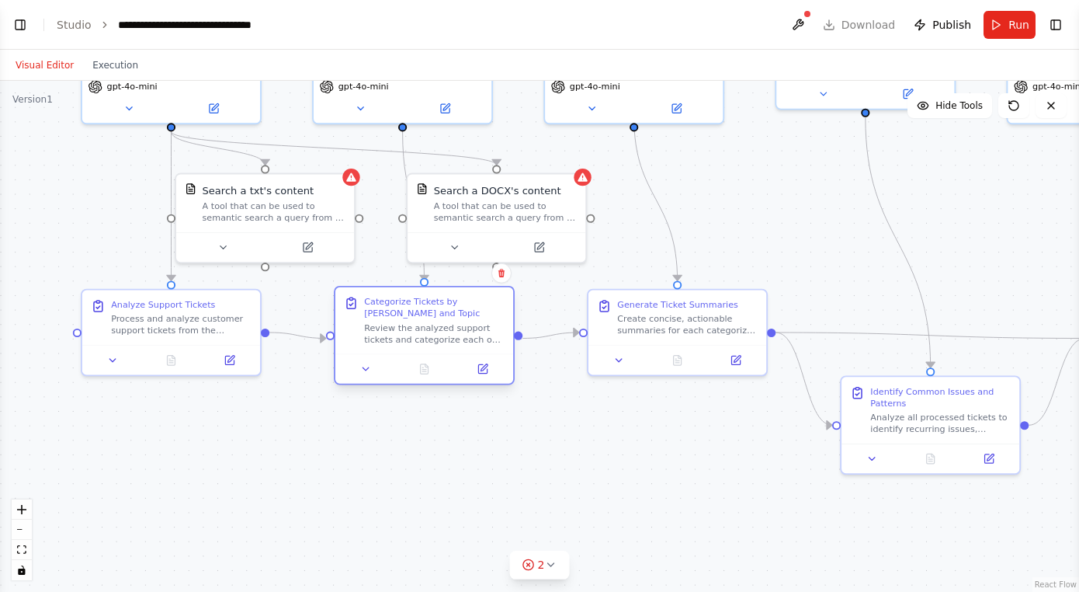
click at [440, 318] on div "Categorize Tickets by Urgency and Topic" at bounding box center [434, 307] width 141 height 23
click at [482, 372] on icon at bounding box center [482, 368] width 9 height 9
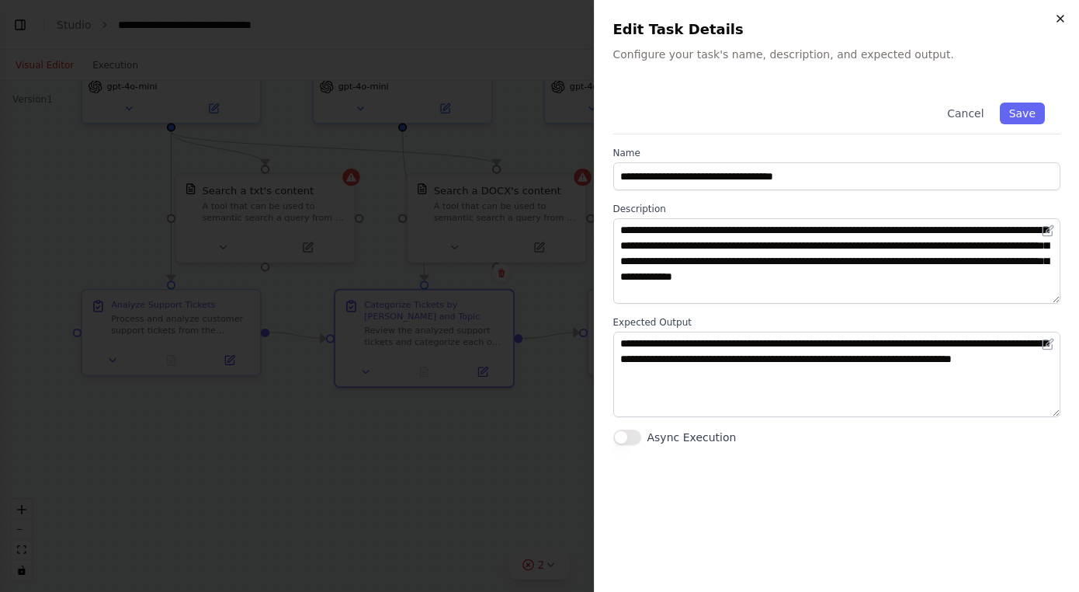
click at [1064, 19] on icon "button" at bounding box center [1061, 18] width 12 height 12
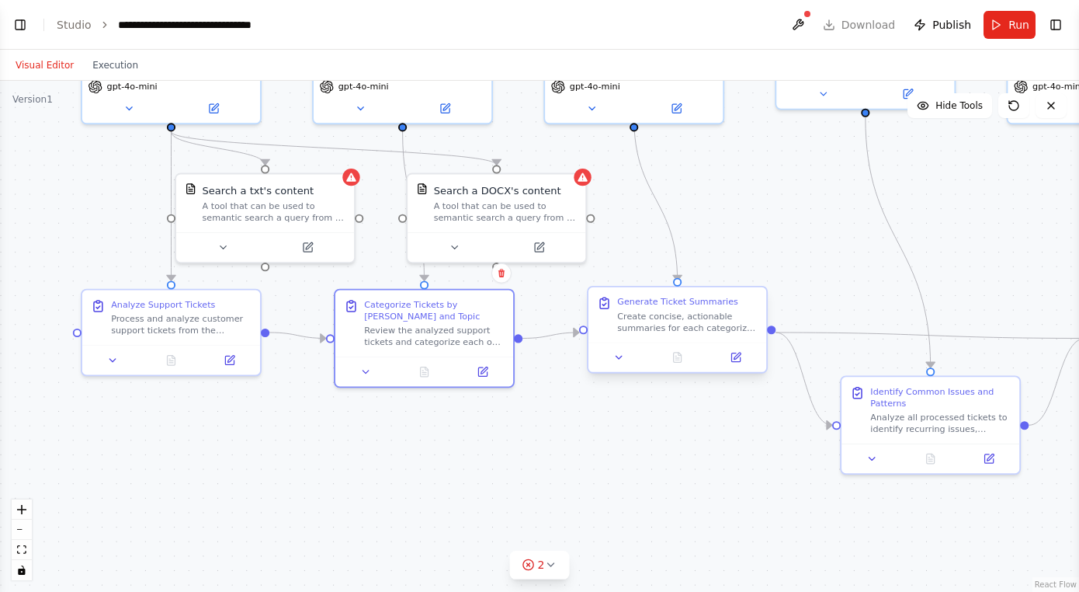
click at [652, 298] on div "Generate Ticket Summaries" at bounding box center [677, 302] width 121 height 12
click at [488, 207] on div "A tool that can be used to semantic search a query from a DOCX's content." at bounding box center [505, 208] width 143 height 23
click at [539, 244] on icon at bounding box center [540, 243] width 7 height 7
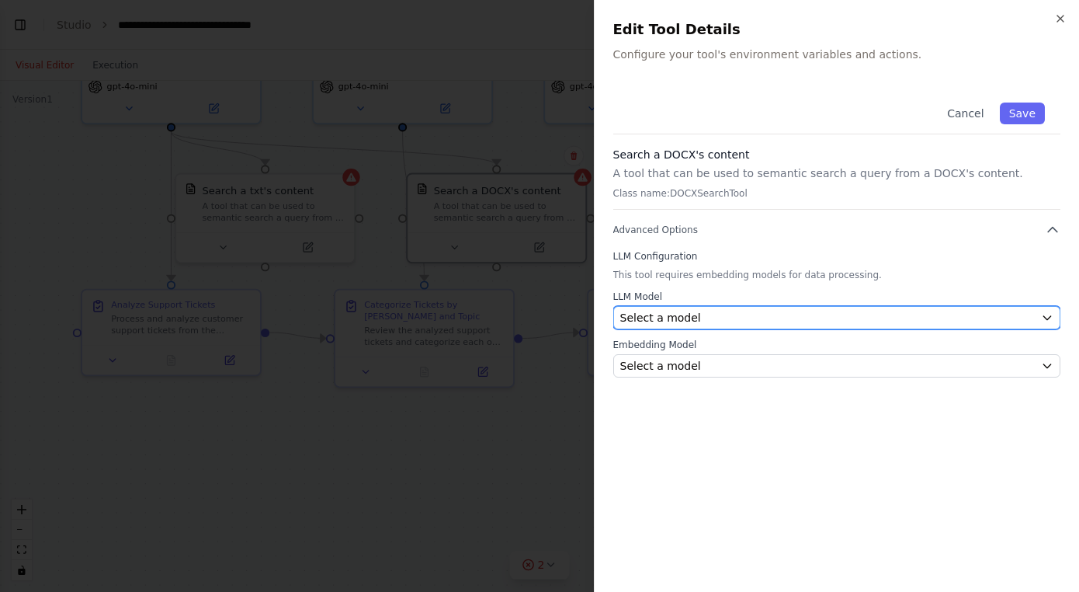
click at [758, 313] on div "Select a model" at bounding box center [828, 318] width 415 height 16
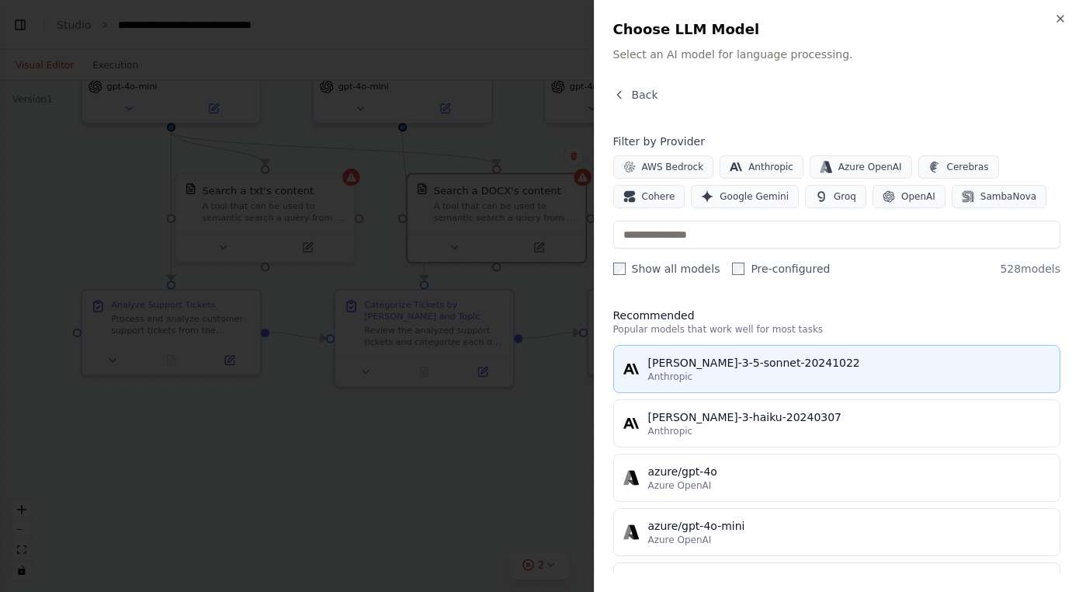
click at [743, 370] on div "claude-3-5-sonnet-20241022" at bounding box center [849, 363] width 403 height 16
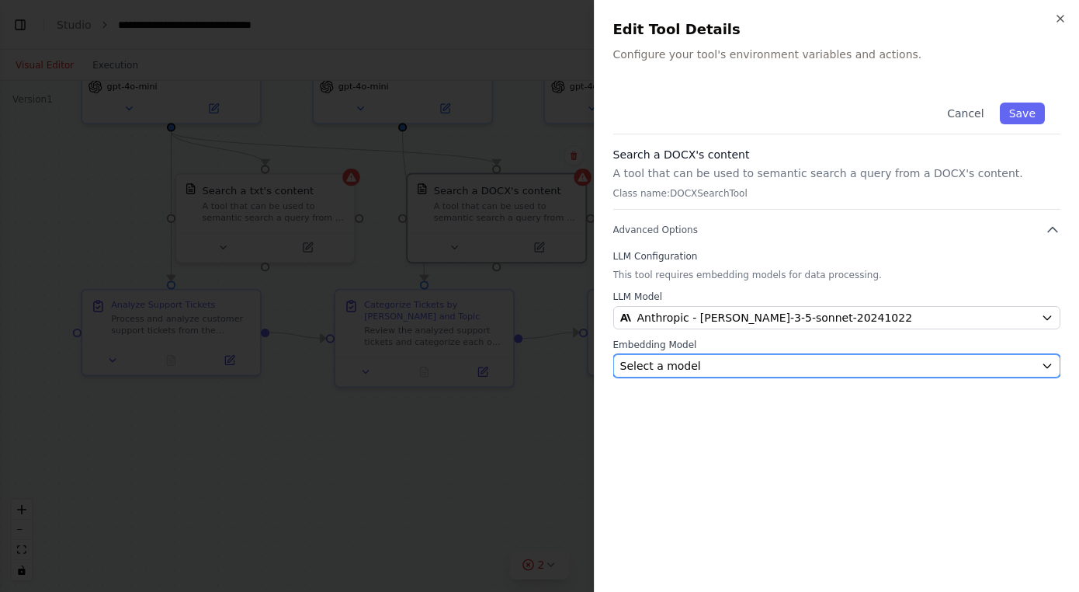
click at [748, 370] on div "Select a model" at bounding box center [828, 366] width 415 height 16
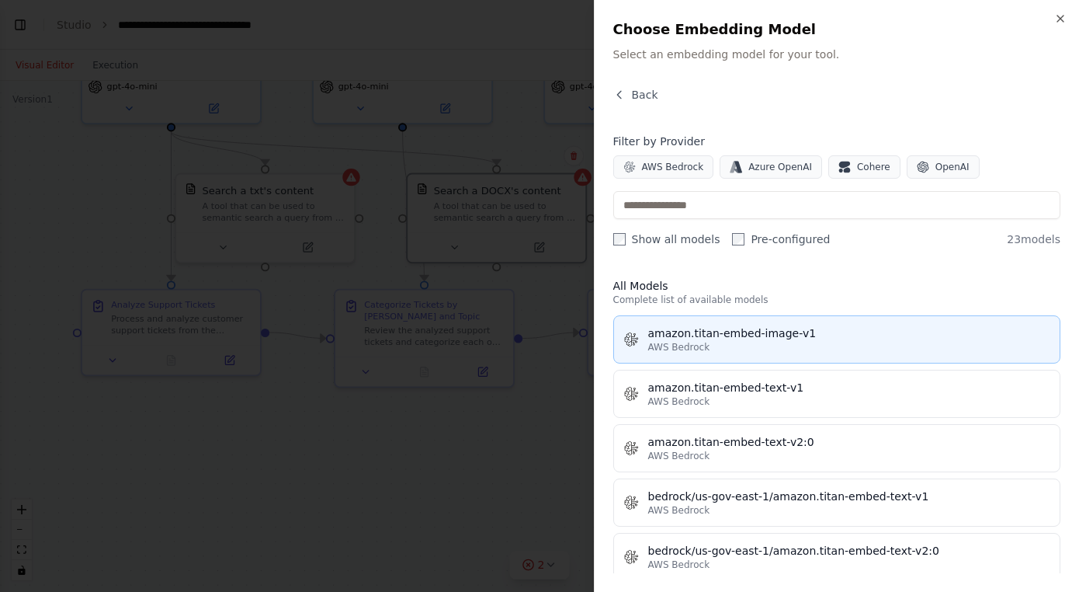
click at [743, 360] on button "amazon.titan-embed-image-v1 AWS Bedrock" at bounding box center [838, 339] width 448 height 48
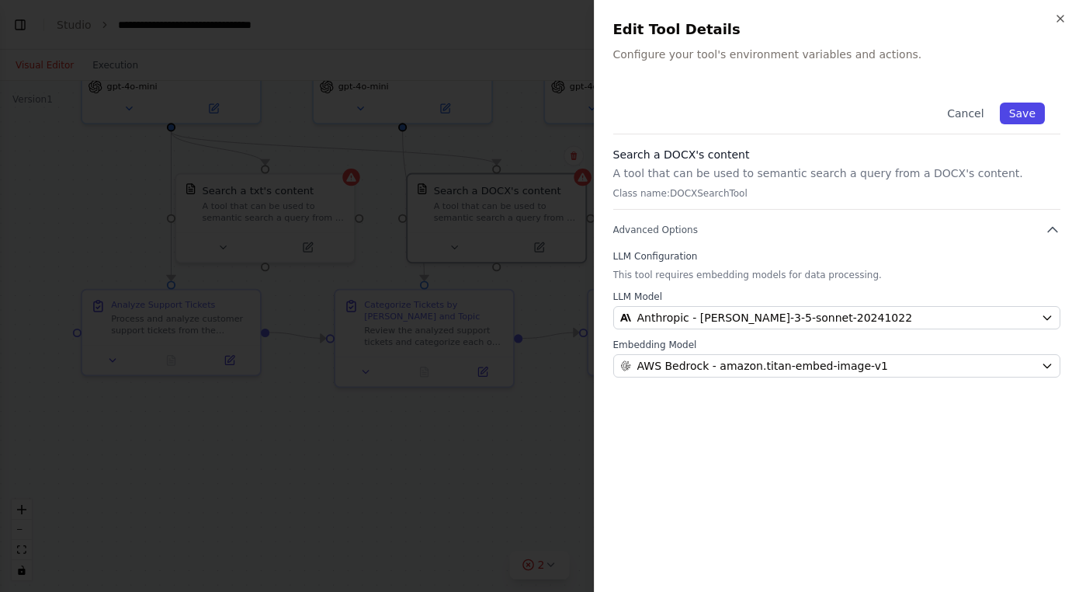
click at [1026, 113] on button "Save" at bounding box center [1022, 114] width 45 height 22
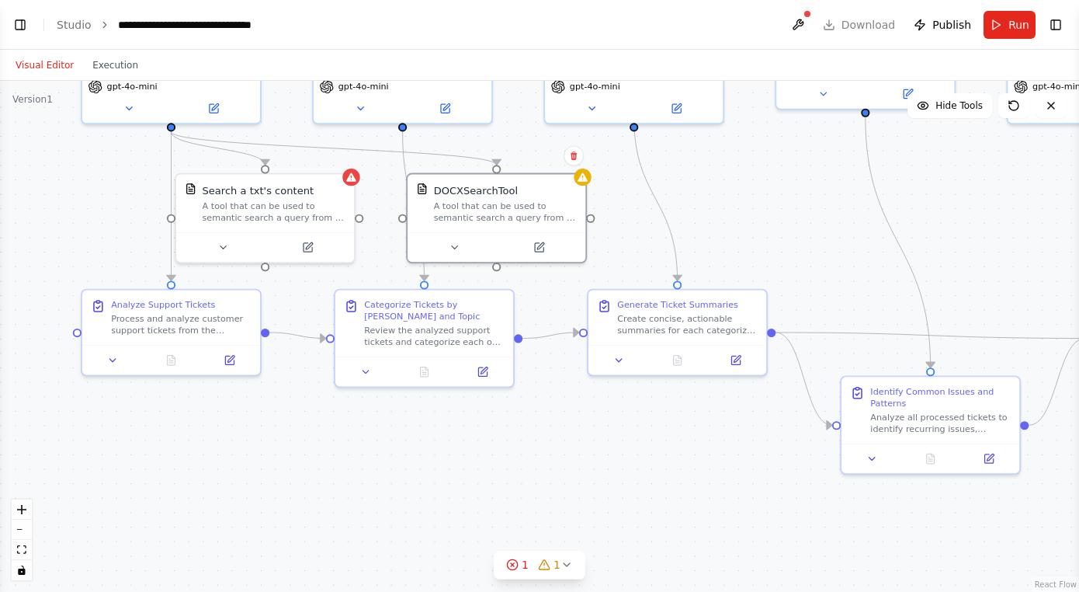
click at [691, 215] on div ".deletable-edge-delete-btn { width: 20px; height: 20px; border: 0px solid #ffff…" at bounding box center [539, 336] width 1079 height 511
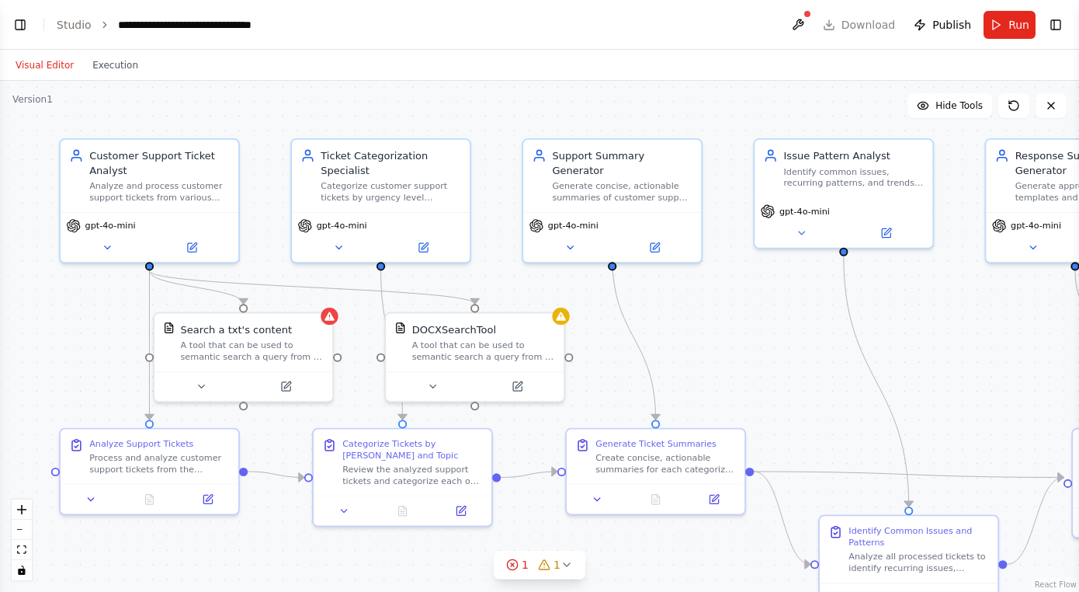
drag, startPoint x: 551, startPoint y: 402, endPoint x: 529, endPoint y: 541, distance: 140.7
click at [529, 541] on div ".deletable-edge-delete-btn { width: 20px; height: 20px; border: 0px solid #ffff…" at bounding box center [539, 336] width 1079 height 511
click at [284, 387] on icon at bounding box center [286, 383] width 9 height 9
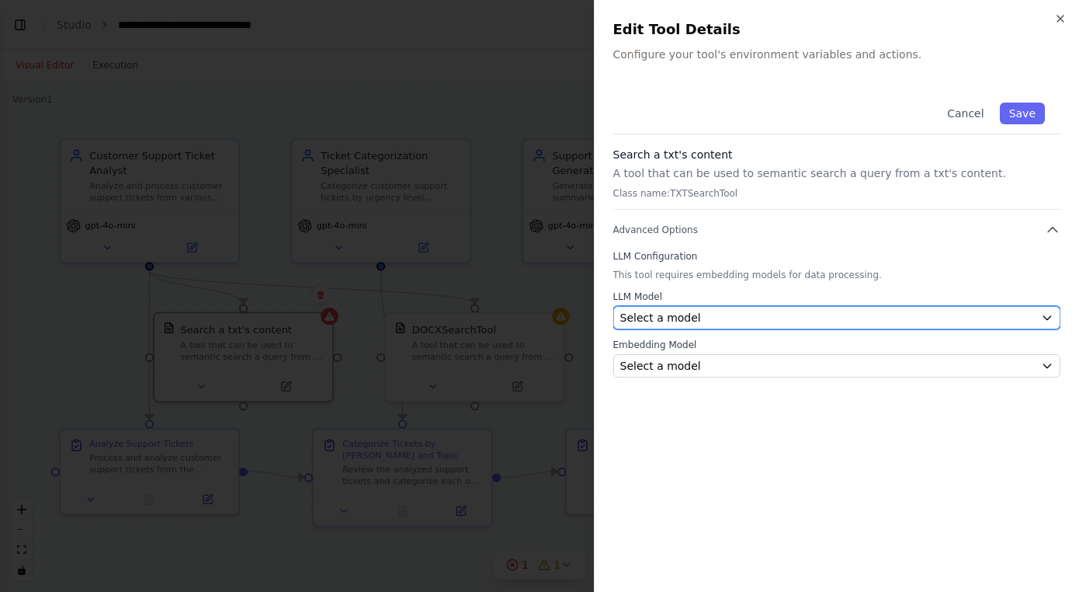
click at [808, 315] on div "Select a model" at bounding box center [828, 318] width 415 height 16
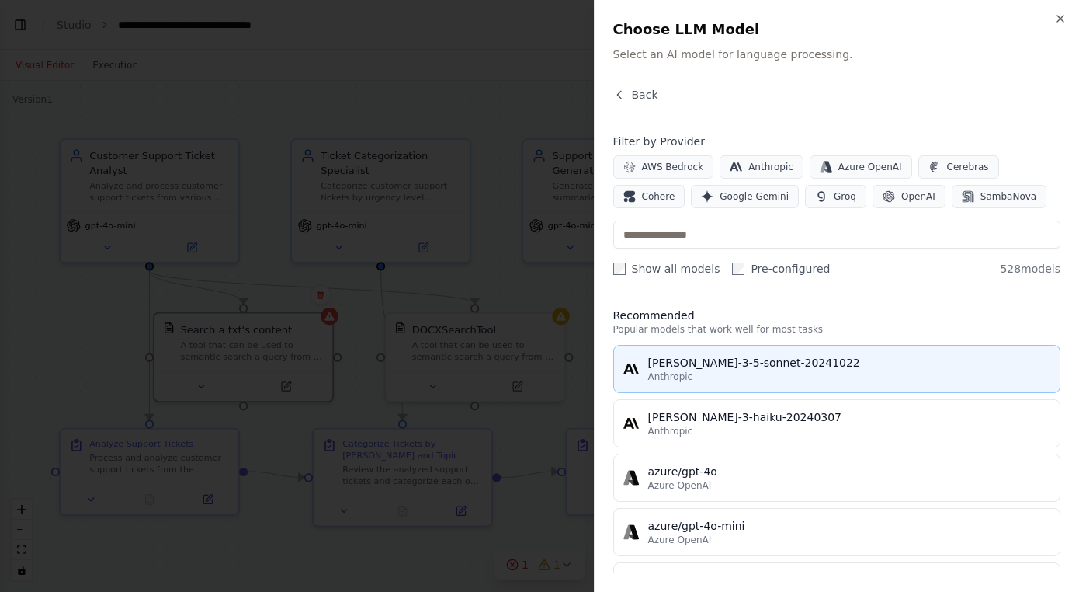
click at [712, 367] on div "claude-3-5-sonnet-20241022" at bounding box center [849, 363] width 403 height 16
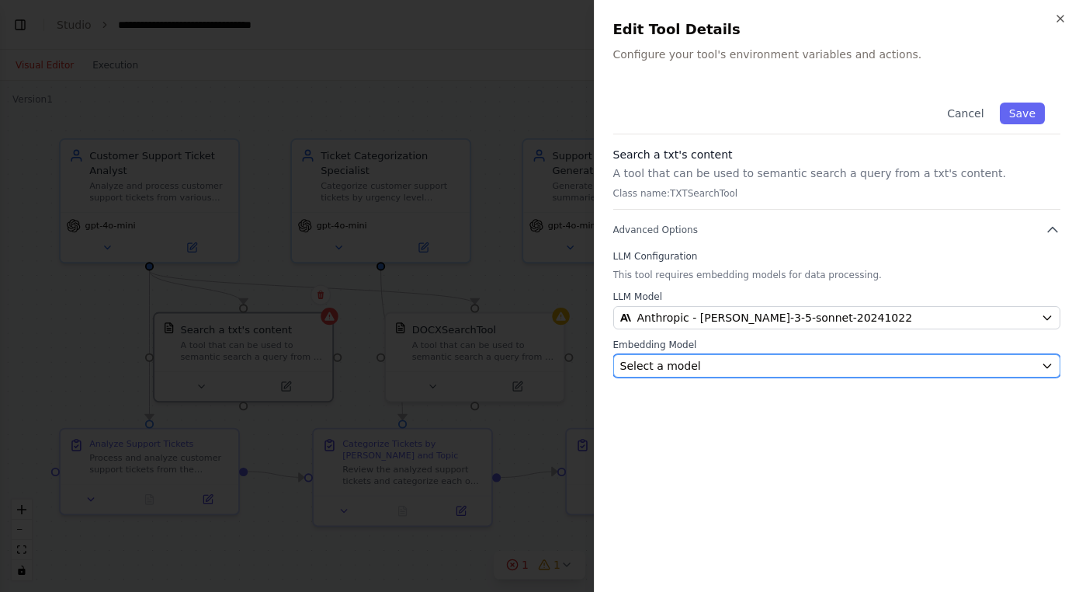
click at [696, 369] on div "Select a model" at bounding box center [828, 366] width 415 height 16
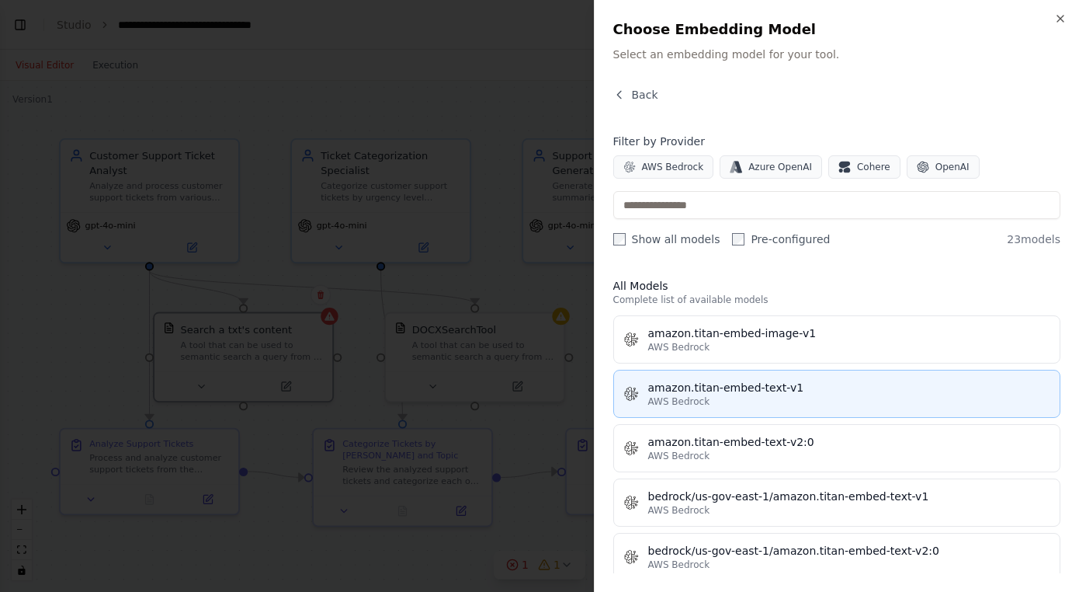
click at [707, 383] on div "amazon.titan-embed-text-v1" at bounding box center [849, 388] width 403 height 16
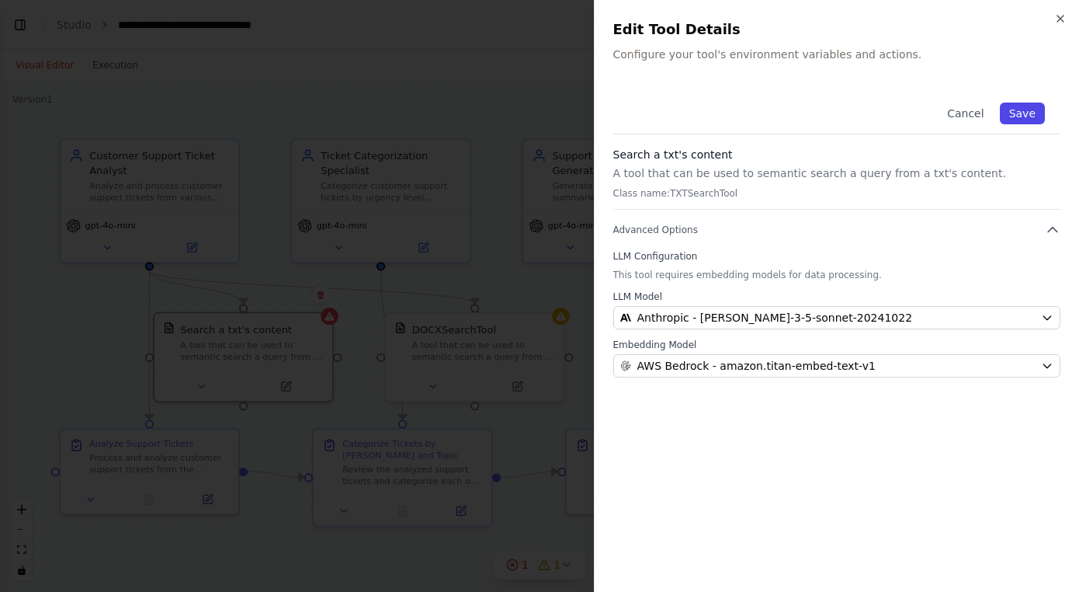
click at [1030, 106] on button "Save" at bounding box center [1022, 114] width 45 height 22
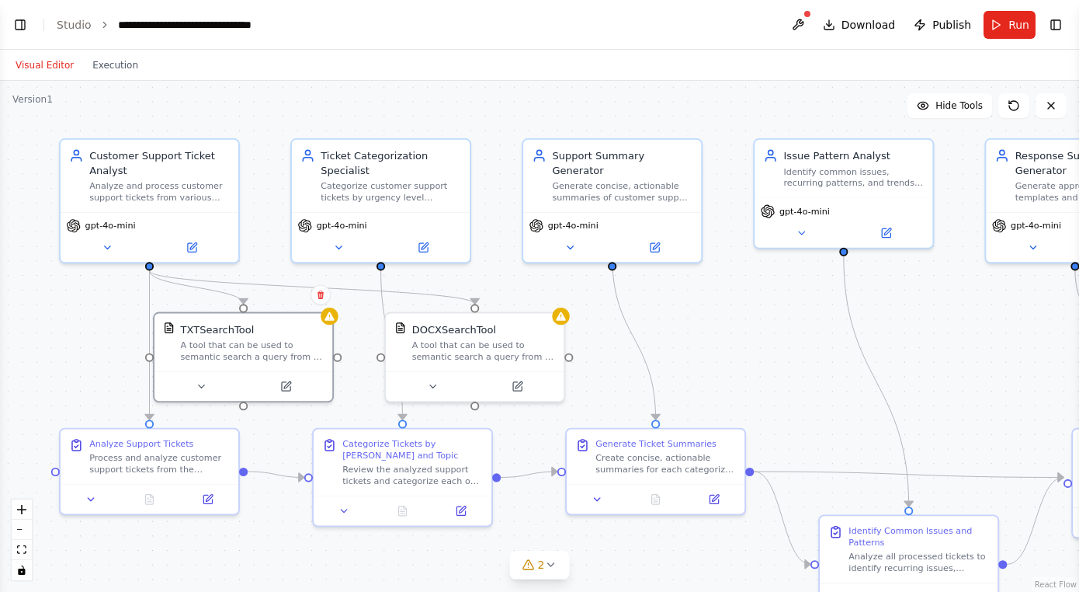
click at [721, 297] on div ".deletable-edge-delete-btn { width: 20px; height: 20px; border: 0px solid #ffff…" at bounding box center [539, 336] width 1079 height 511
click at [436, 172] on div "Ticket Categorization Specialist" at bounding box center [391, 159] width 141 height 29
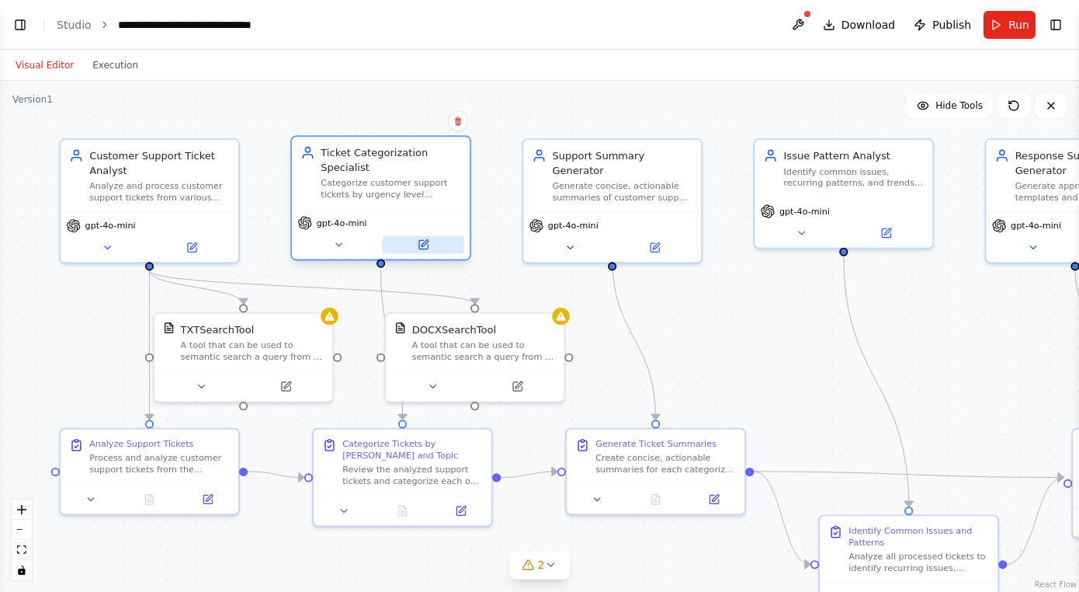
click at [421, 245] on icon at bounding box center [423, 244] width 9 height 9
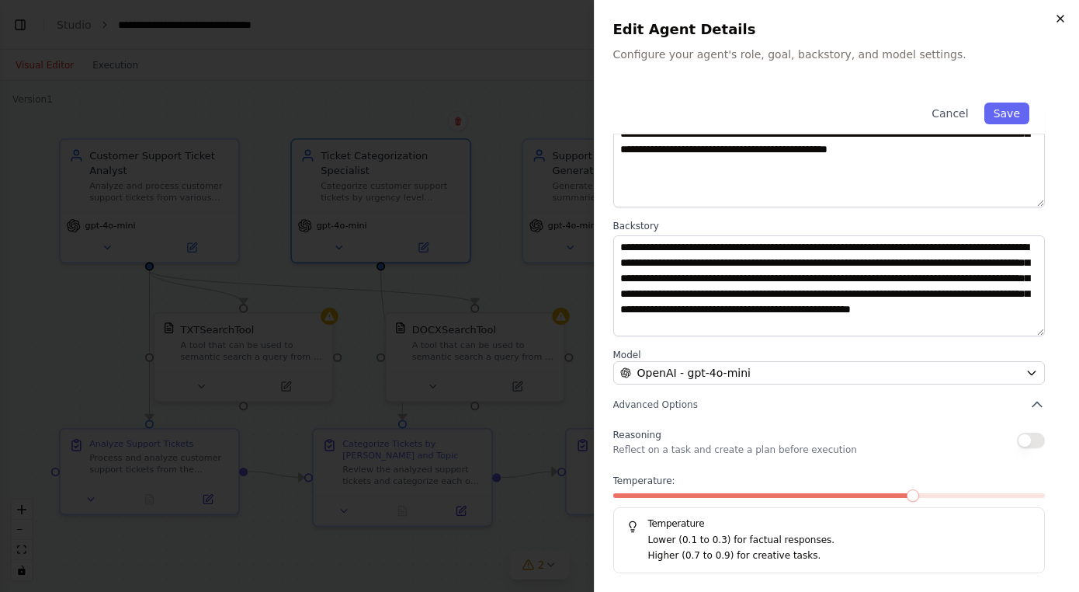
click at [1060, 19] on icon "button" at bounding box center [1061, 19] width 6 height 6
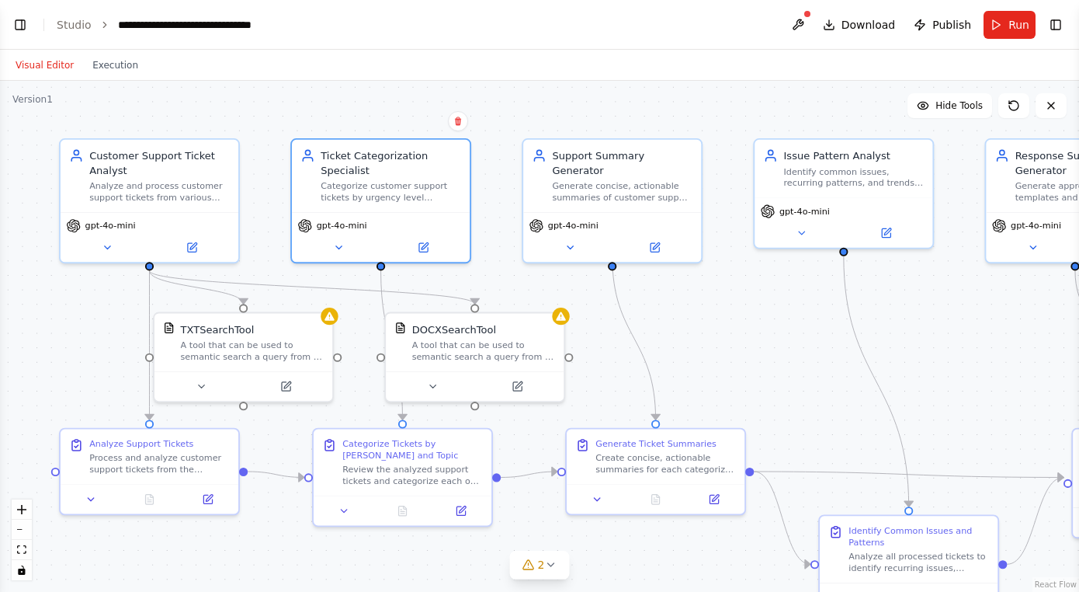
click at [690, 311] on div ".deletable-edge-delete-btn { width: 20px; height: 20px; border: 0px solid #ffff…" at bounding box center [539, 336] width 1079 height 511
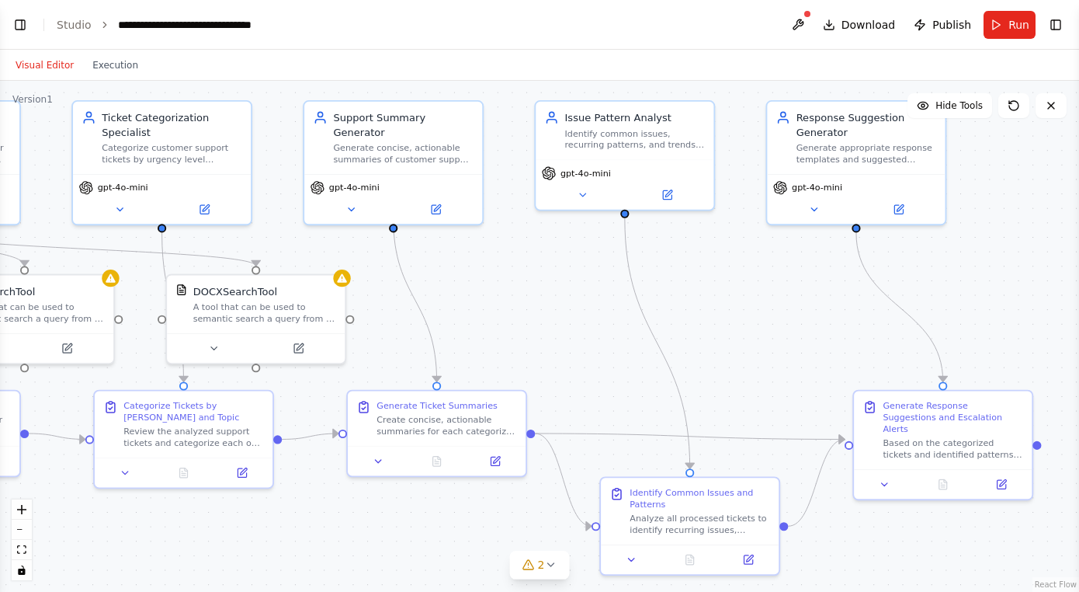
drag, startPoint x: 527, startPoint y: 280, endPoint x: 319, endPoint y: 242, distance: 210.8
click at [308, 242] on div ".deletable-edge-delete-btn { width: 20px; height: 20px; border: 0px solid #ffff…" at bounding box center [539, 336] width 1079 height 511
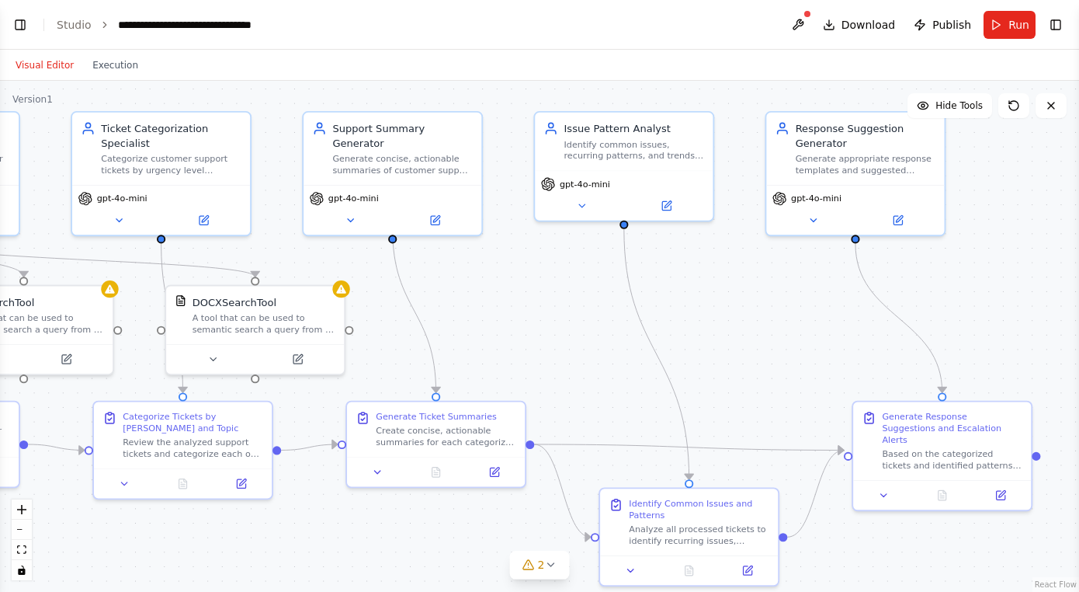
drag, startPoint x: 470, startPoint y: 252, endPoint x: 469, endPoint y: 263, distance: 10.9
click at [469, 263] on div ".deletable-edge-delete-btn { width: 20px; height: 20px; border: 0px solid #ffff…" at bounding box center [539, 336] width 1079 height 511
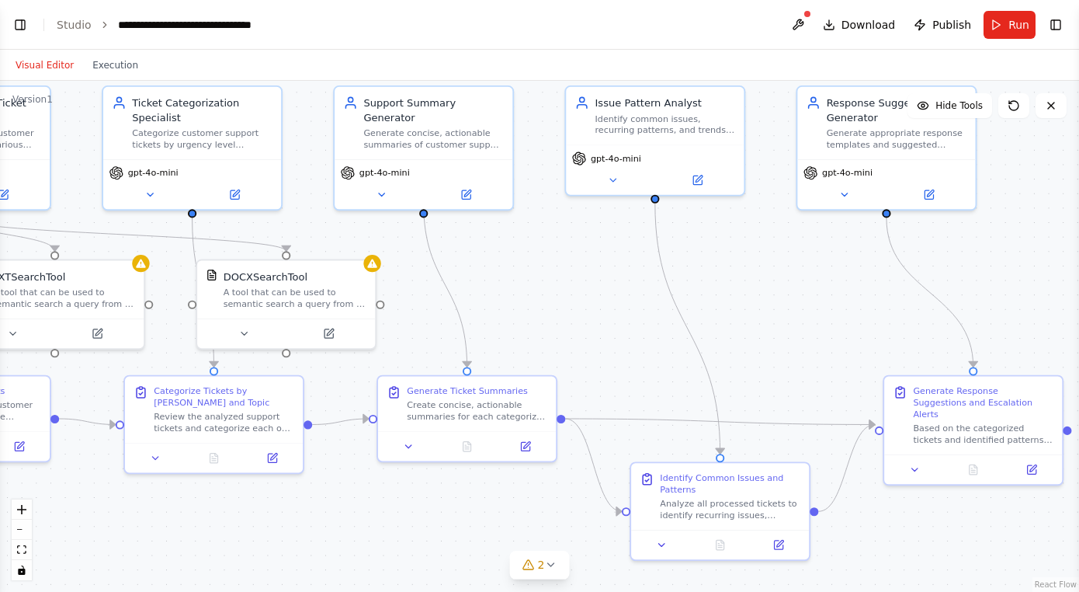
drag, startPoint x: 475, startPoint y: 294, endPoint x: 508, endPoint y: 269, distance: 42.1
click at [507, 269] on div ".deletable-edge-delete-btn { width: 20px; height: 20px; border: 0px solid #ffff…" at bounding box center [539, 336] width 1079 height 511
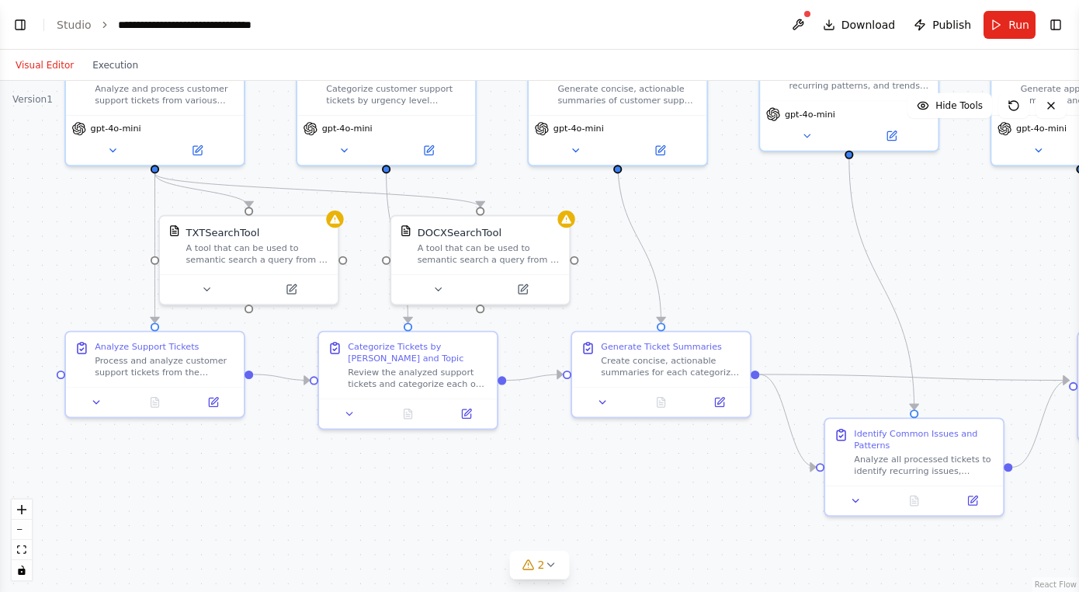
drag, startPoint x: 561, startPoint y: 334, endPoint x: 753, endPoint y: 290, distance: 197.6
click at [753, 290] on div ".deletable-edge-delete-btn { width: 20px; height: 20px; border: 0px solid #ffff…" at bounding box center [539, 336] width 1079 height 511
click at [617, 296] on div ".deletable-edge-delete-btn { width: 20px; height: 20px; border: 0px solid #ffff…" at bounding box center [539, 336] width 1079 height 511
click at [733, 256] on div ".deletable-edge-delete-btn { width: 20px; height: 20px; border: 0px solid #ffff…" at bounding box center [539, 336] width 1079 height 511
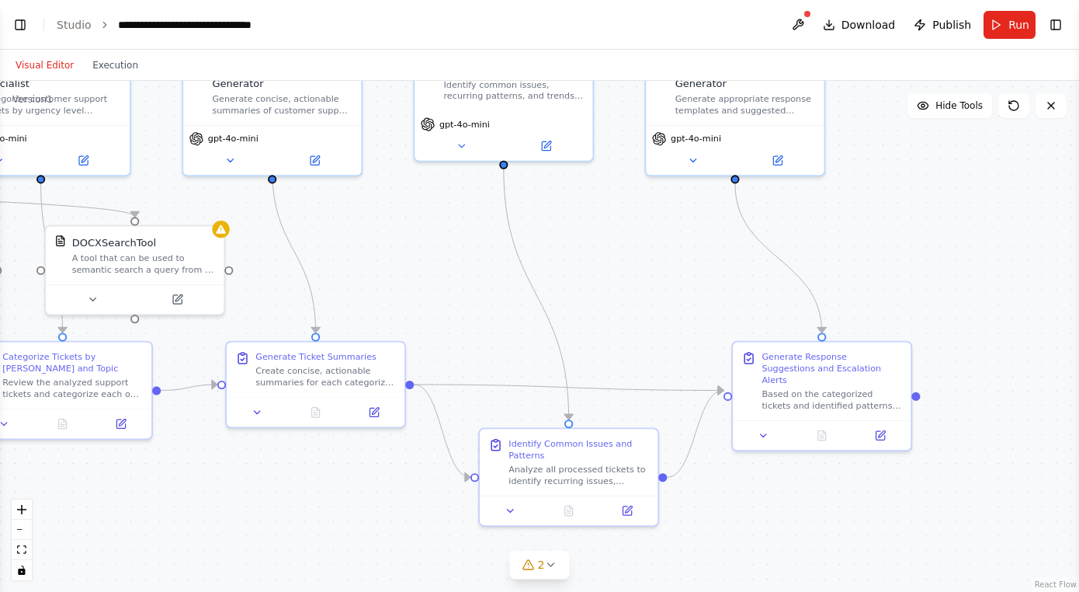
drag, startPoint x: 779, startPoint y: 259, endPoint x: 431, endPoint y: 269, distance: 348.1
click at [432, 269] on div ".deletable-edge-delete-btn { width: 20px; height: 20px; border: 0px solid #ffff…" at bounding box center [539, 336] width 1079 height 511
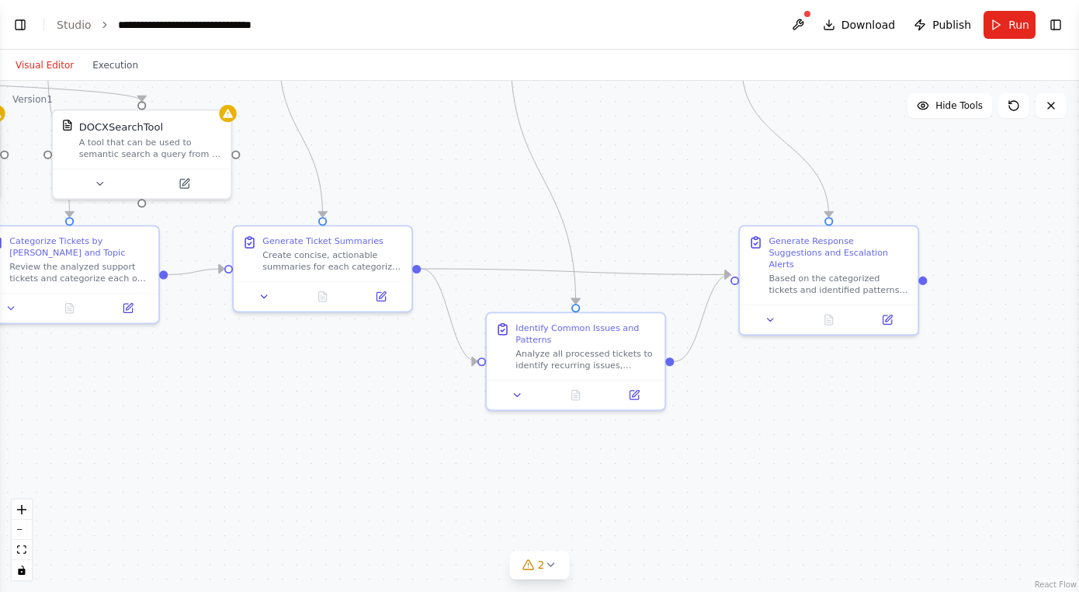
drag, startPoint x: 584, startPoint y: 242, endPoint x: 593, endPoint y: 127, distance: 116.0
click at [593, 127] on div ".deletable-edge-delete-btn { width: 20px; height: 20px; border: 0px solid #ffff…" at bounding box center [539, 336] width 1079 height 511
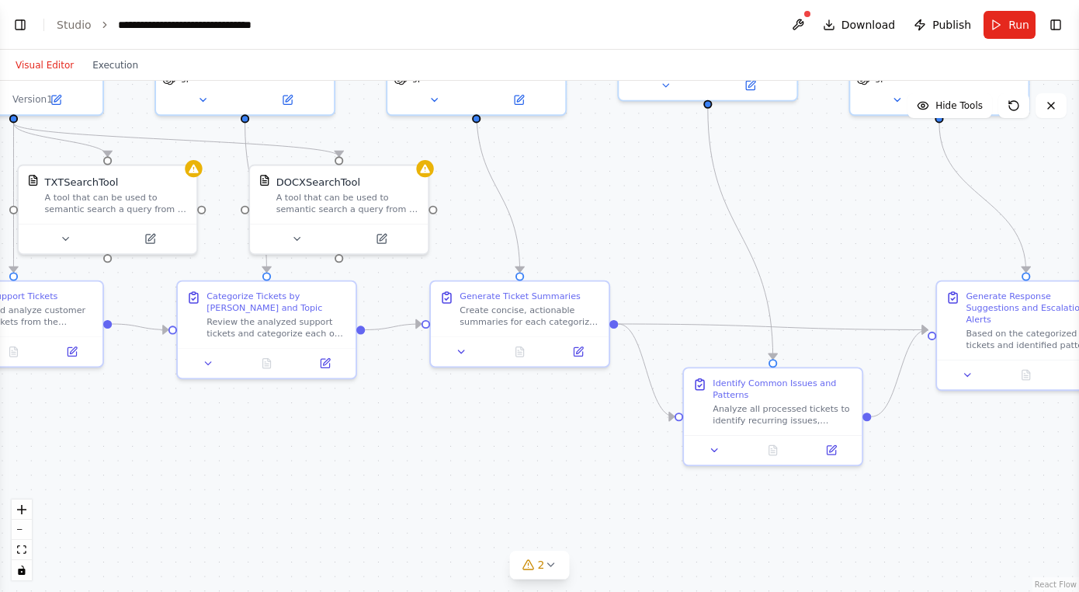
drag, startPoint x: 638, startPoint y: 220, endPoint x: 835, endPoint y: 275, distance: 204.8
click at [835, 275] on div ".deletable-edge-delete-btn { width: 20px; height: 20px; border: 0px solid #ffff…" at bounding box center [539, 336] width 1079 height 511
click at [1006, 24] on button "Run" at bounding box center [1010, 25] width 52 height 28
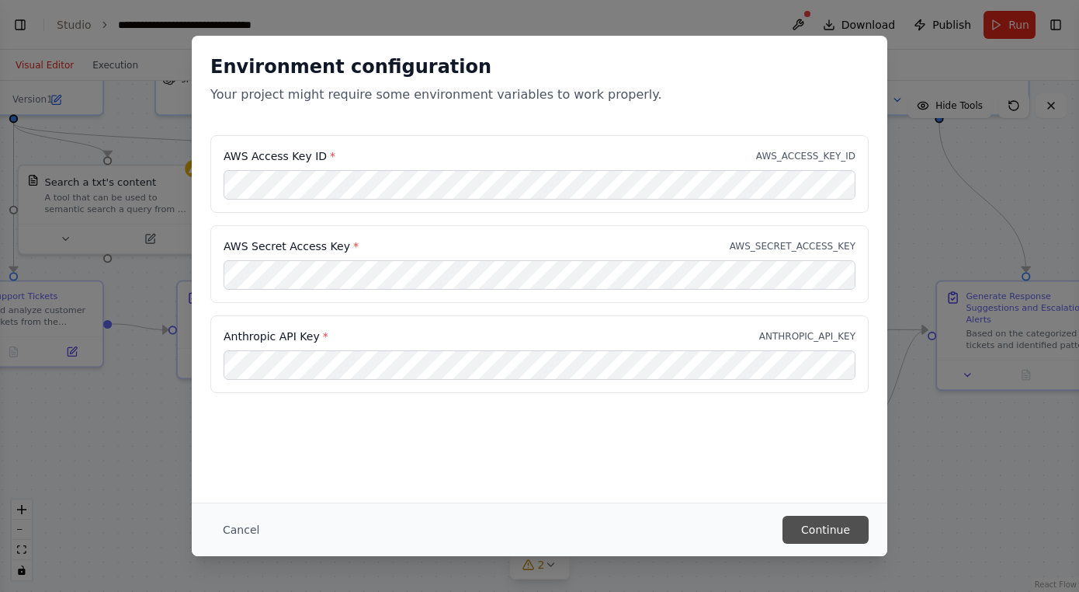
click at [840, 527] on button "Continue" at bounding box center [826, 530] width 86 height 28
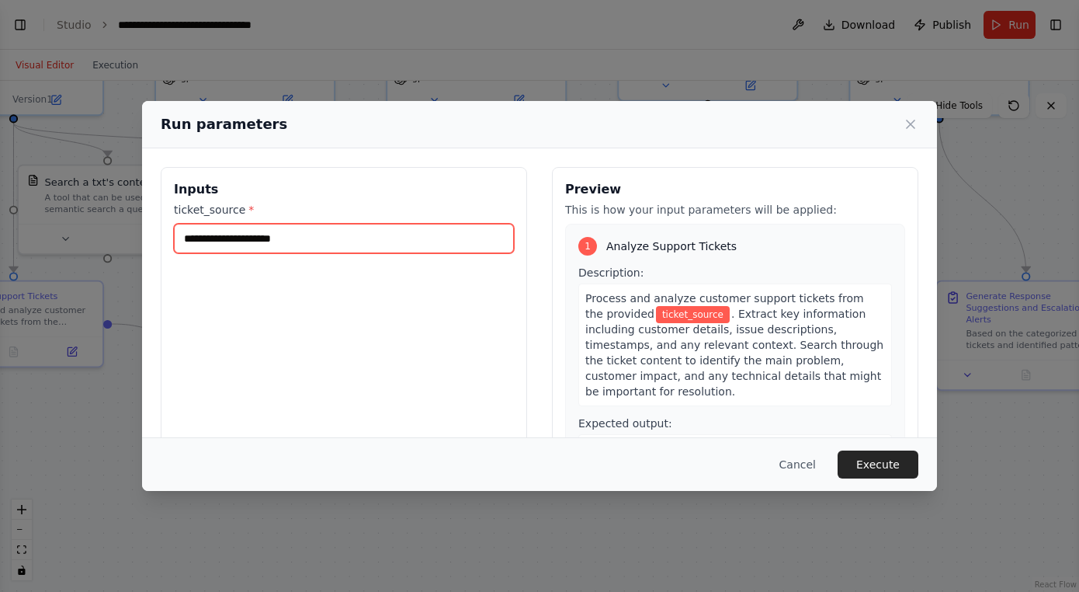
click at [447, 250] on input "ticket_source *" at bounding box center [344, 239] width 340 height 30
click at [316, 238] on input "ticket_source *" at bounding box center [344, 239] width 340 height 30
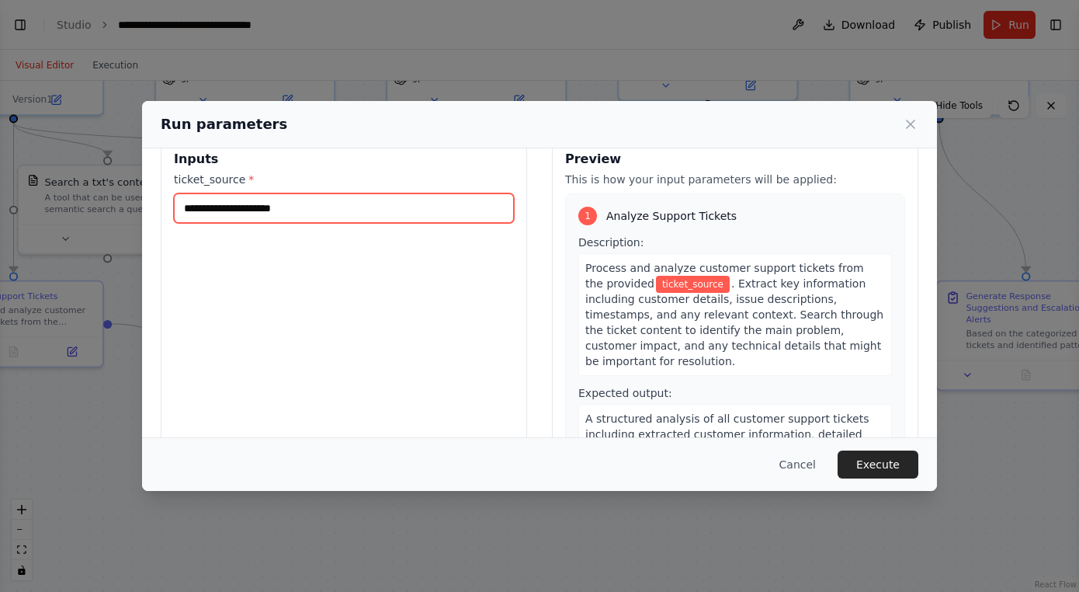
scroll to position [0, 0]
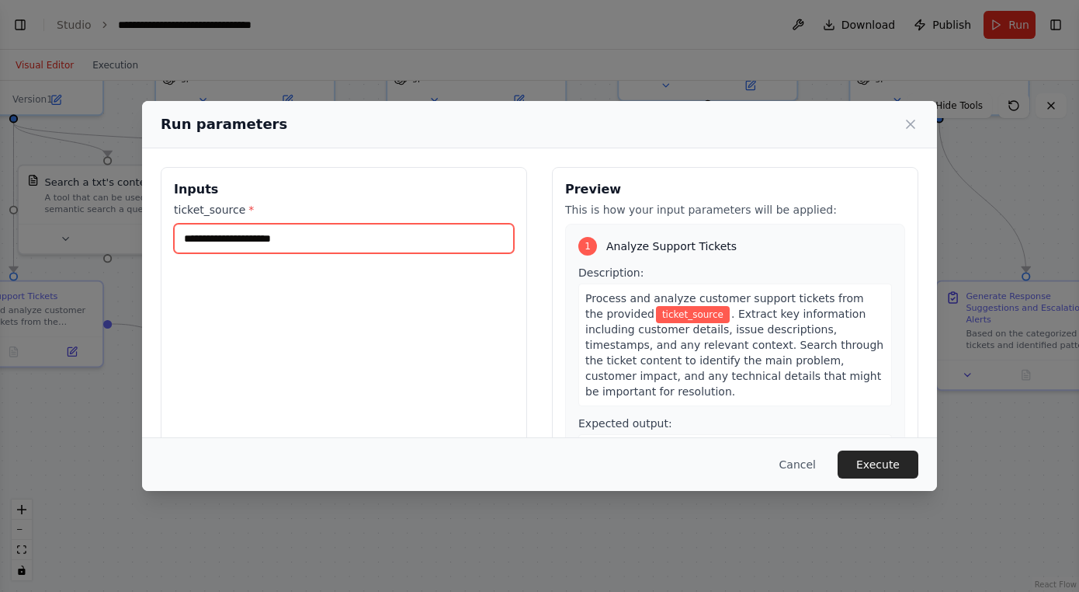
click at [475, 249] on input "ticket_source *" at bounding box center [344, 239] width 340 height 30
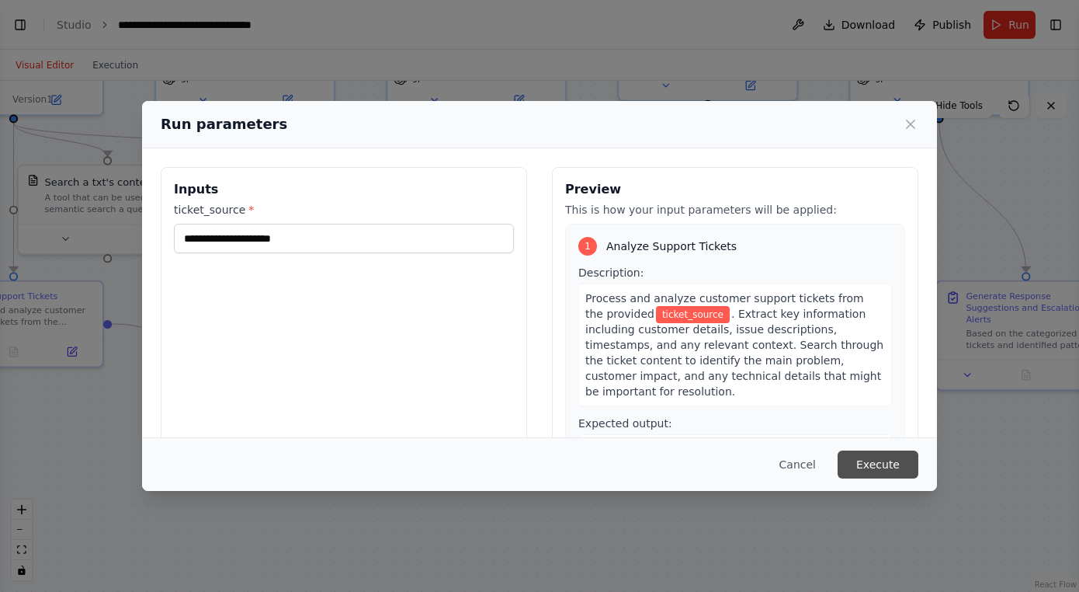
click at [879, 462] on button "Execute" at bounding box center [878, 464] width 81 height 28
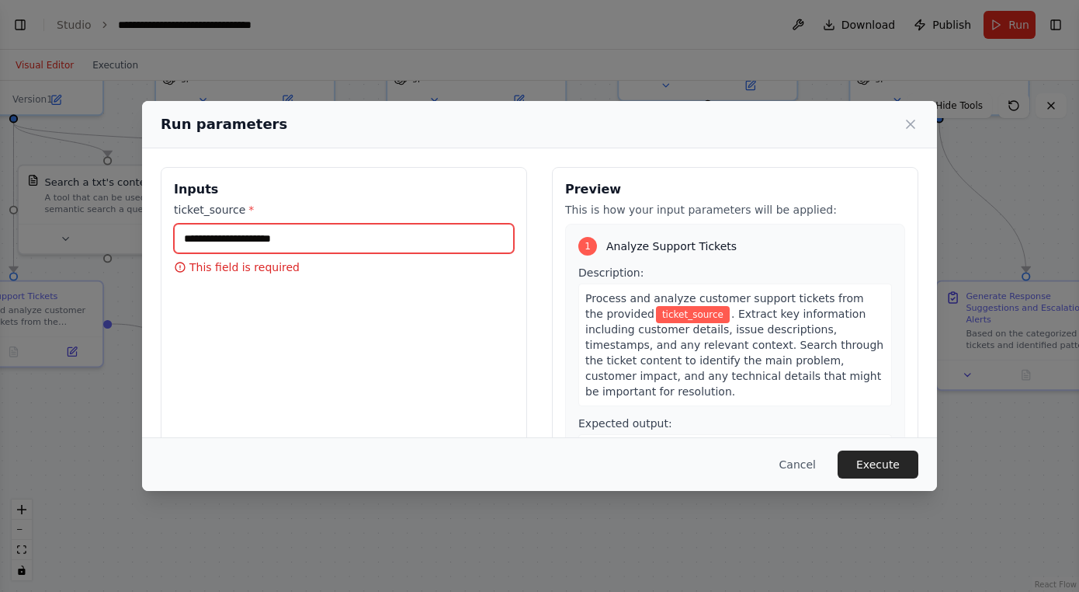
click at [348, 238] on input "ticket_source *" at bounding box center [344, 239] width 340 height 30
type input "*******"
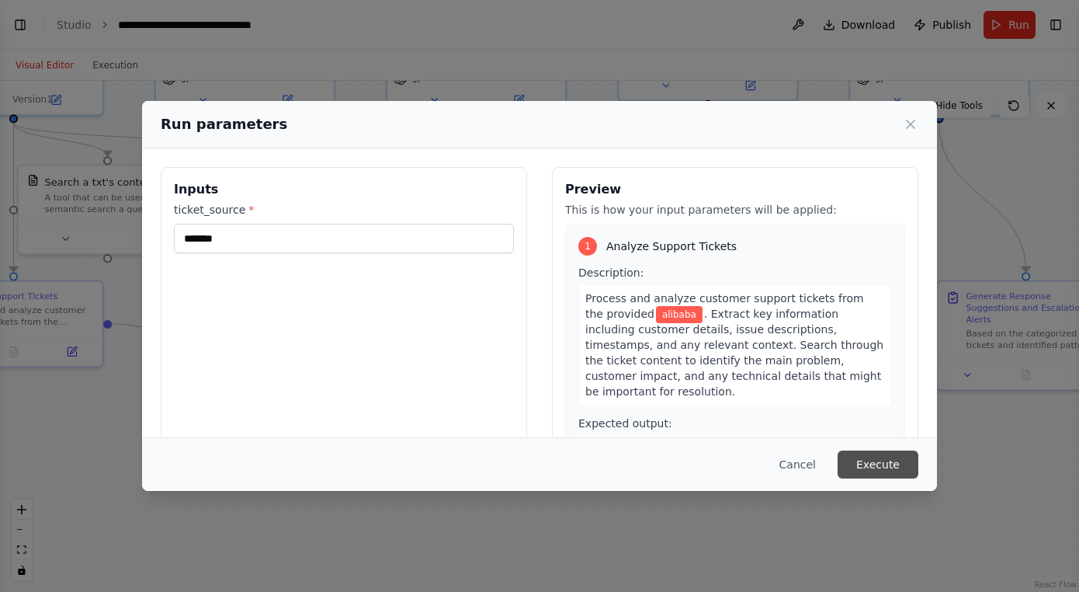
click at [879, 468] on button "Execute" at bounding box center [878, 464] width 81 height 28
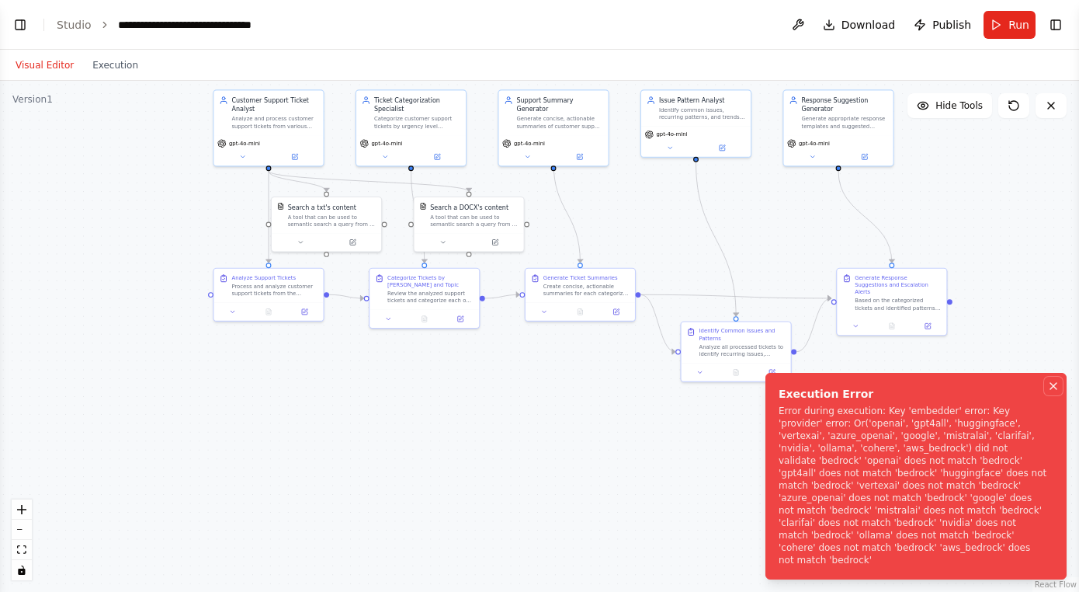
click at [1052, 392] on icon "Notifications (F8)" at bounding box center [1054, 386] width 12 height 12
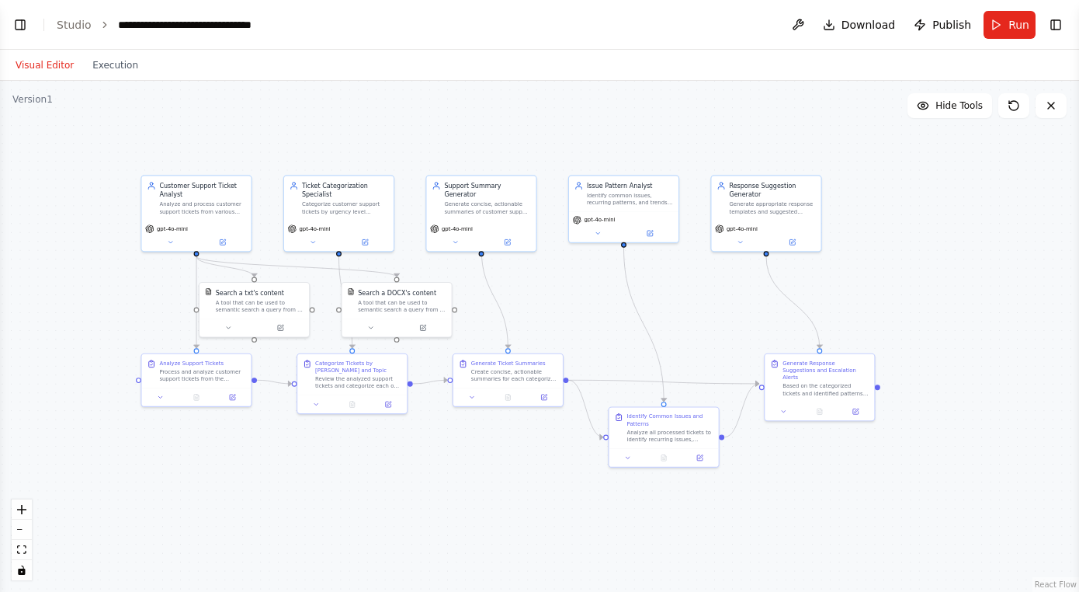
drag, startPoint x: 796, startPoint y: 215, endPoint x: 724, endPoint y: 301, distance: 111.9
click at [724, 301] on div ".deletable-edge-delete-btn { width: 20px; height: 20px; border: 0px solid #ffff…" at bounding box center [539, 336] width 1079 height 511
click at [949, 109] on span "Hide Tools" at bounding box center [959, 105] width 47 height 12
click at [949, 109] on span "Show Tools" at bounding box center [957, 105] width 51 height 12
click at [949, 109] on span "Hide Tools" at bounding box center [959, 105] width 47 height 12
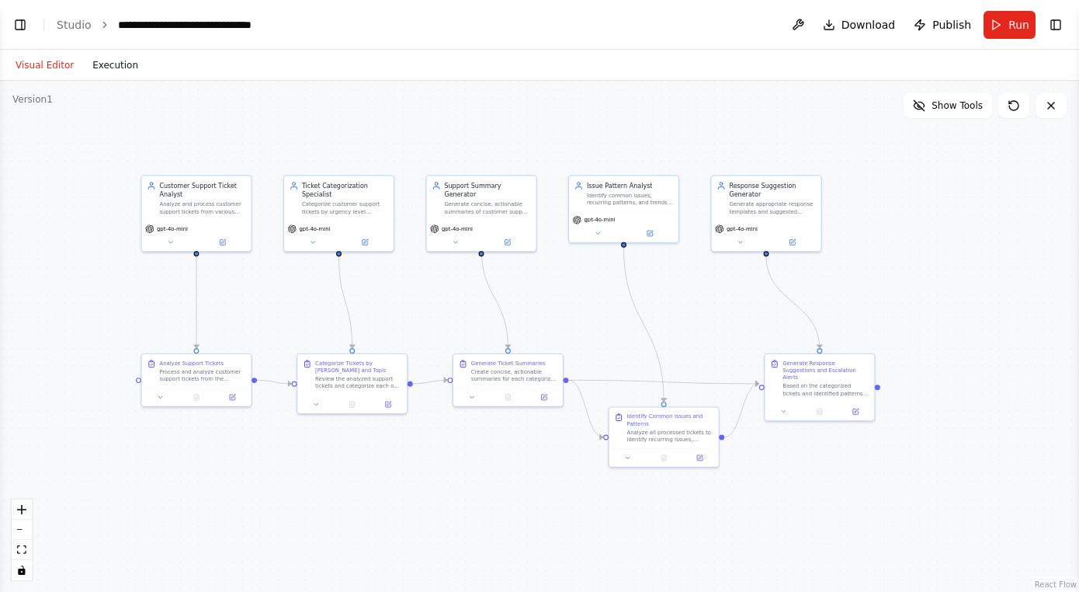
click at [99, 71] on button "Execution" at bounding box center [115, 65] width 64 height 19
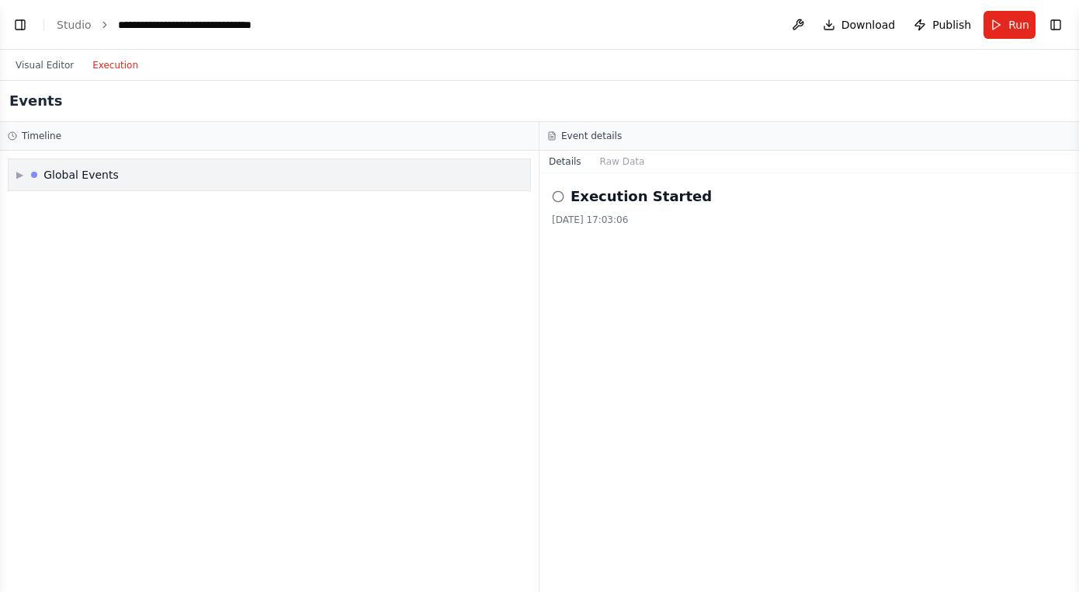
click at [20, 175] on span "▶" at bounding box center [19, 175] width 7 height 12
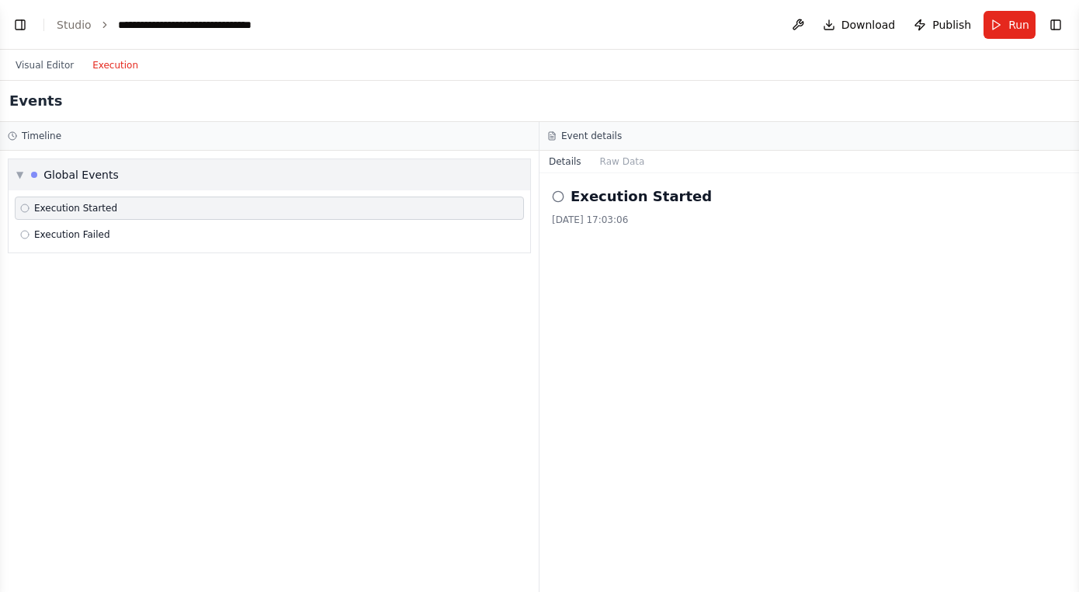
click at [20, 175] on span "▼" at bounding box center [19, 175] width 7 height 12
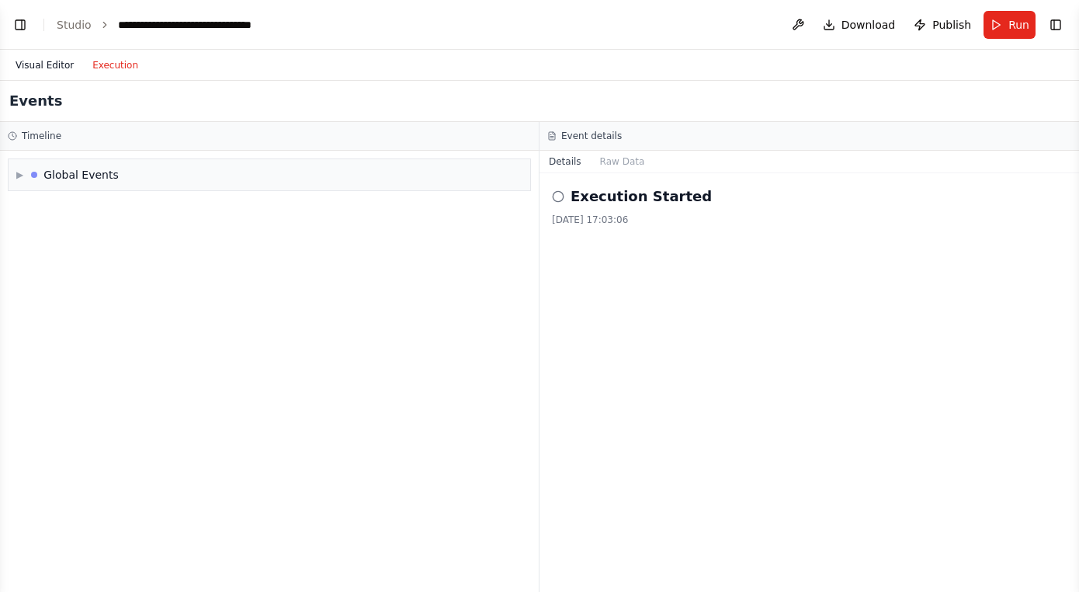
click at [52, 66] on button "Visual Editor" at bounding box center [44, 65] width 77 height 19
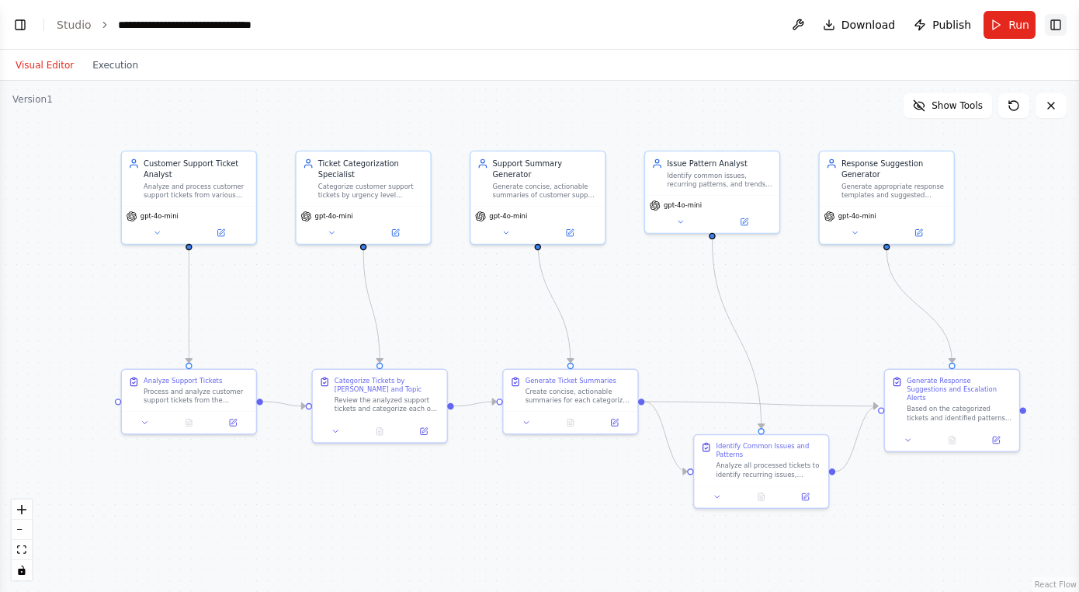
click at [1053, 29] on button "Toggle Right Sidebar" at bounding box center [1056, 25] width 22 height 22
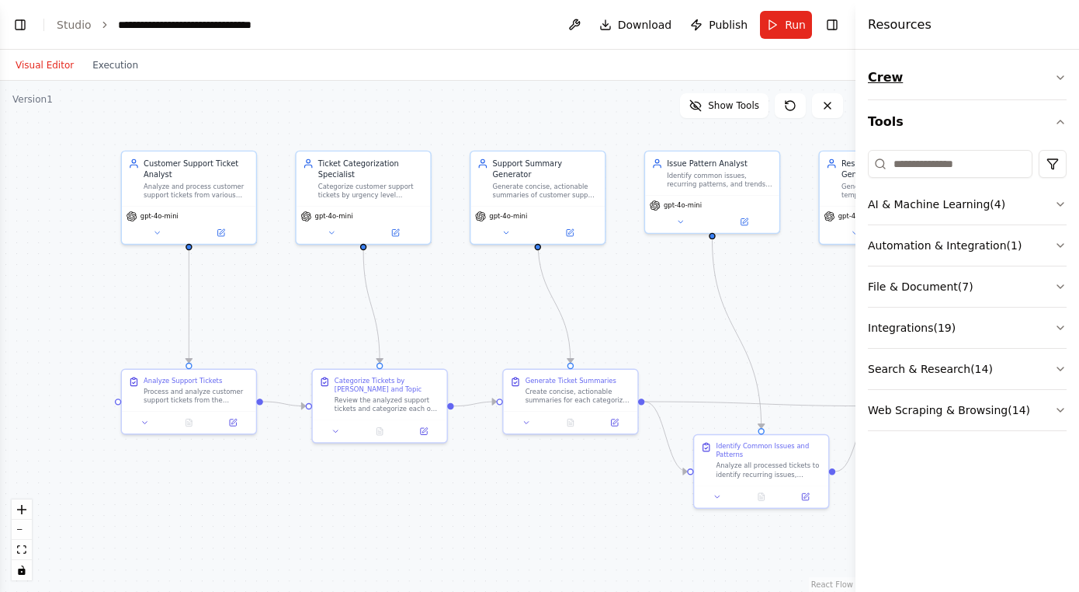
click at [1059, 74] on icon "button" at bounding box center [1061, 77] width 12 height 12
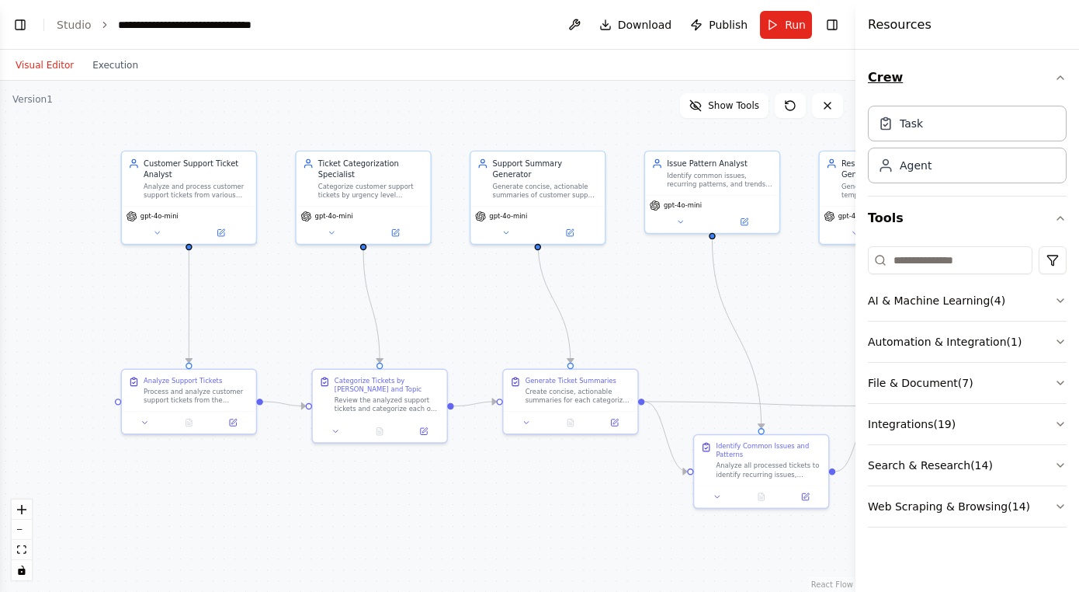
click at [1066, 79] on icon "button" at bounding box center [1061, 77] width 12 height 12
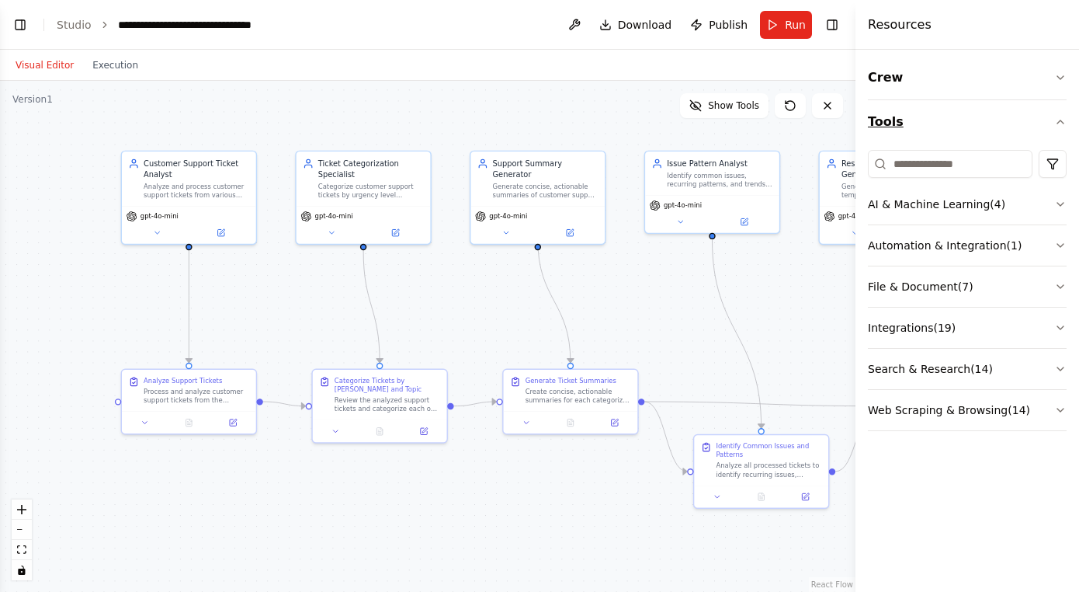
click at [1060, 116] on icon "button" at bounding box center [1061, 122] width 12 height 12
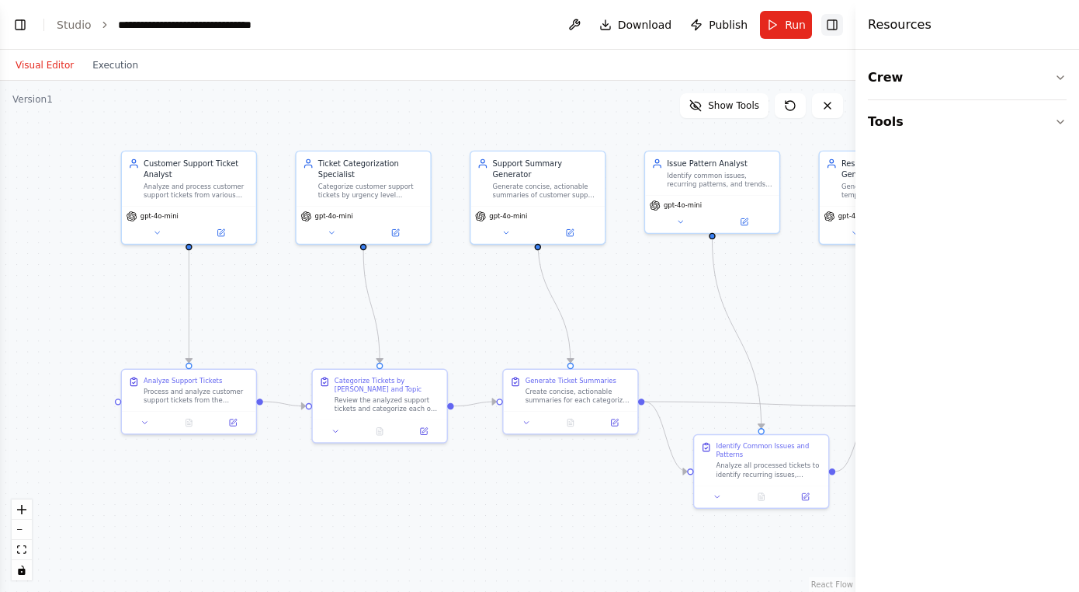
click at [836, 28] on button "Toggle Right Sidebar" at bounding box center [833, 25] width 22 height 22
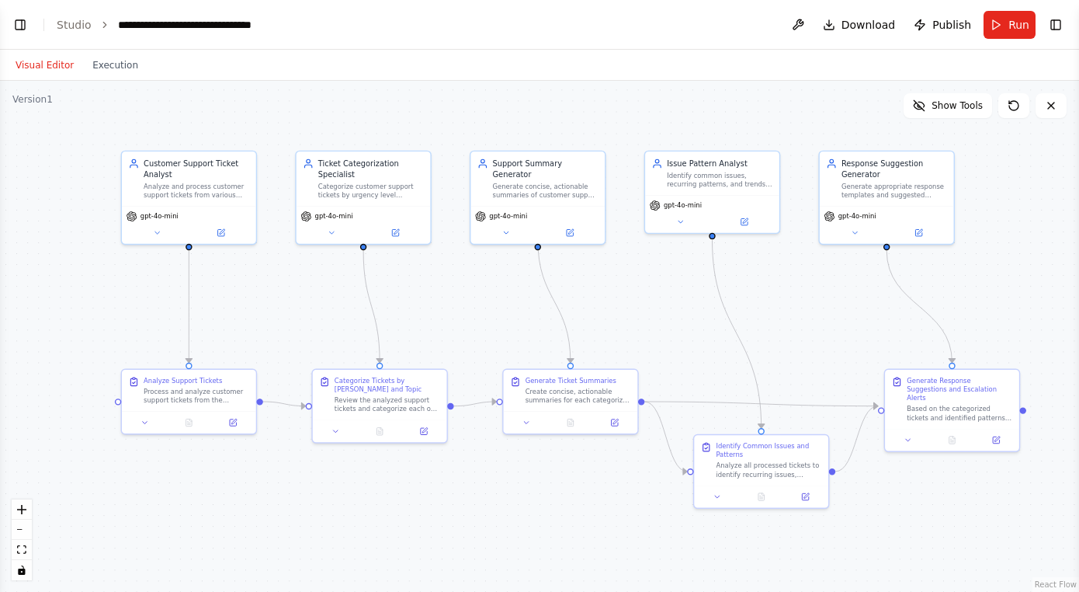
click at [529, 100] on div ".deletable-edge-delete-btn { width: 20px; height: 20px; border: 0px solid #ffff…" at bounding box center [539, 336] width 1079 height 511
